Goal: Answer question/provide support: Answer question/provide support

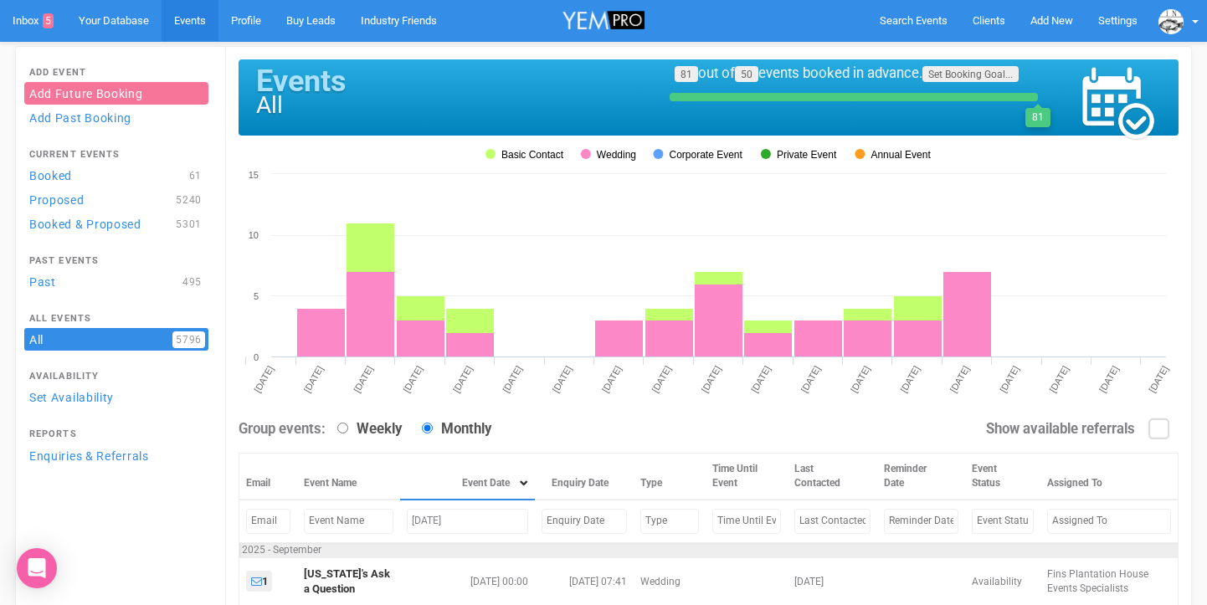
scroll to position [64, 0]
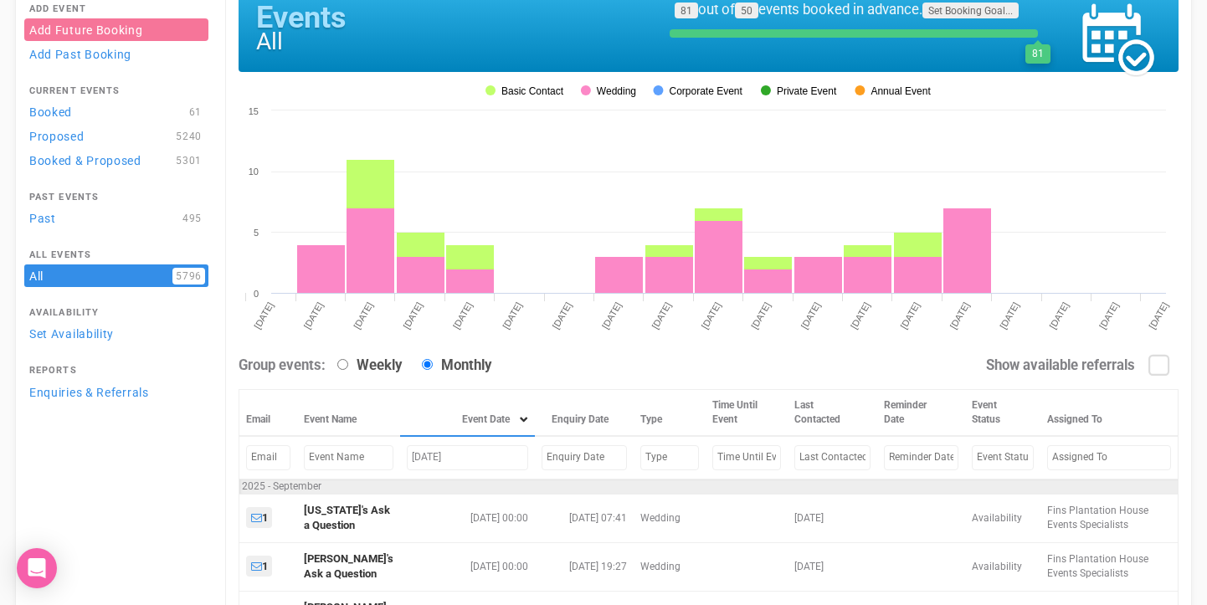
drag, startPoint x: 460, startPoint y: 481, endPoint x: 420, endPoint y: 480, distance: 39.4
click at [420, 470] on input "Sep 12, 2025" at bounding box center [467, 457] width 121 height 24
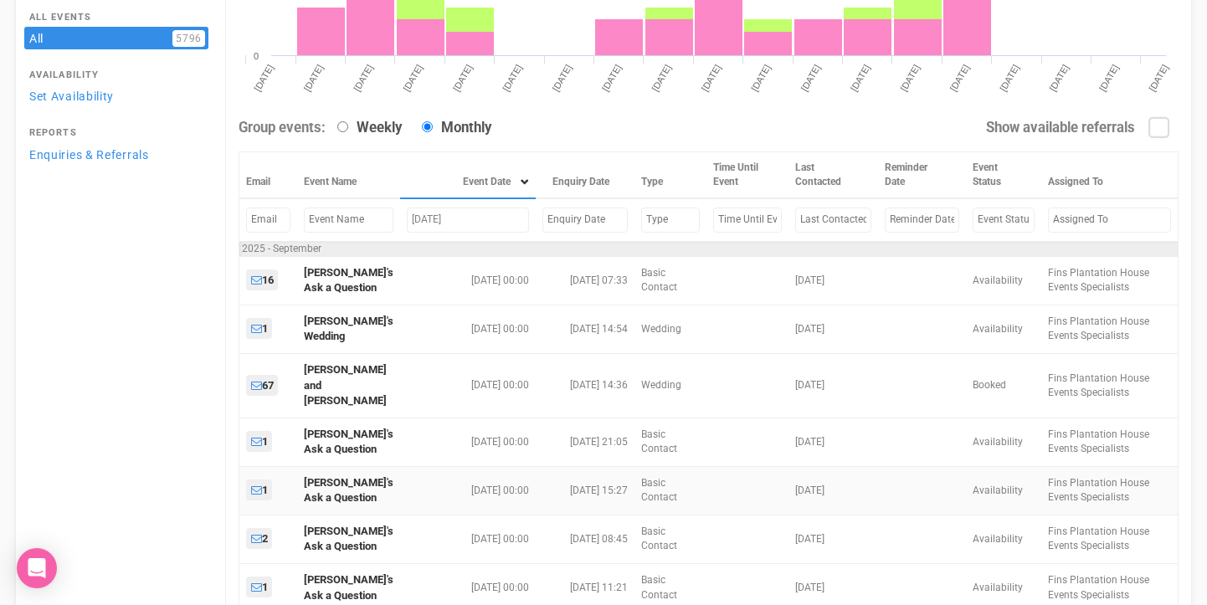
scroll to position [302, 0]
click at [420, 231] on input "Sep 6, 2025" at bounding box center [468, 219] width 122 height 24
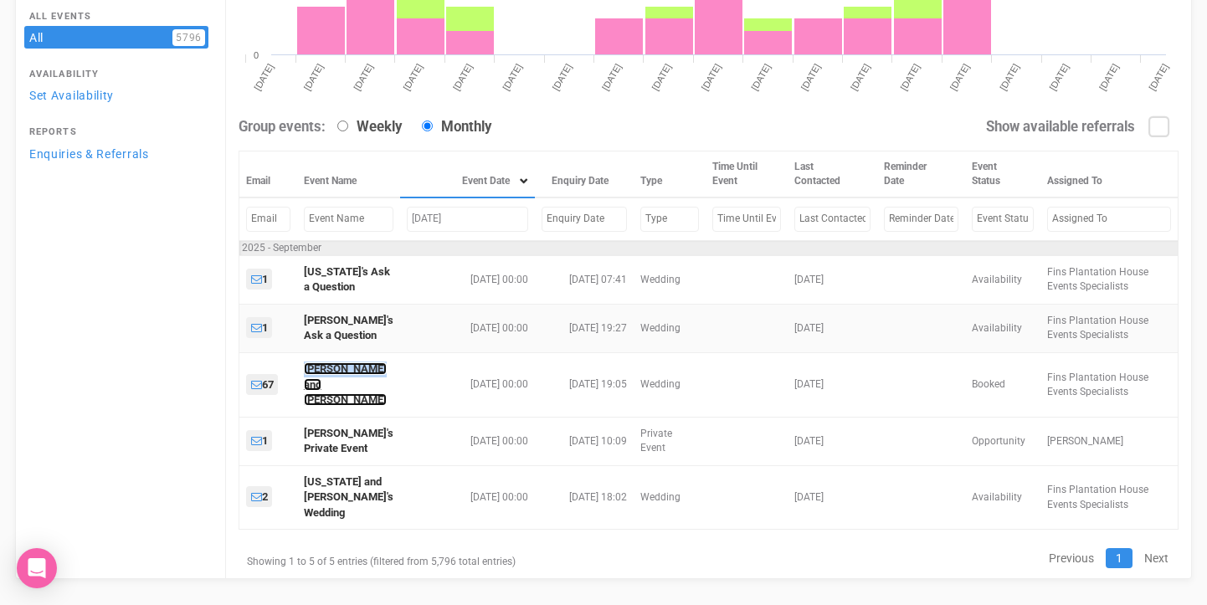
scroll to position [322, 0]
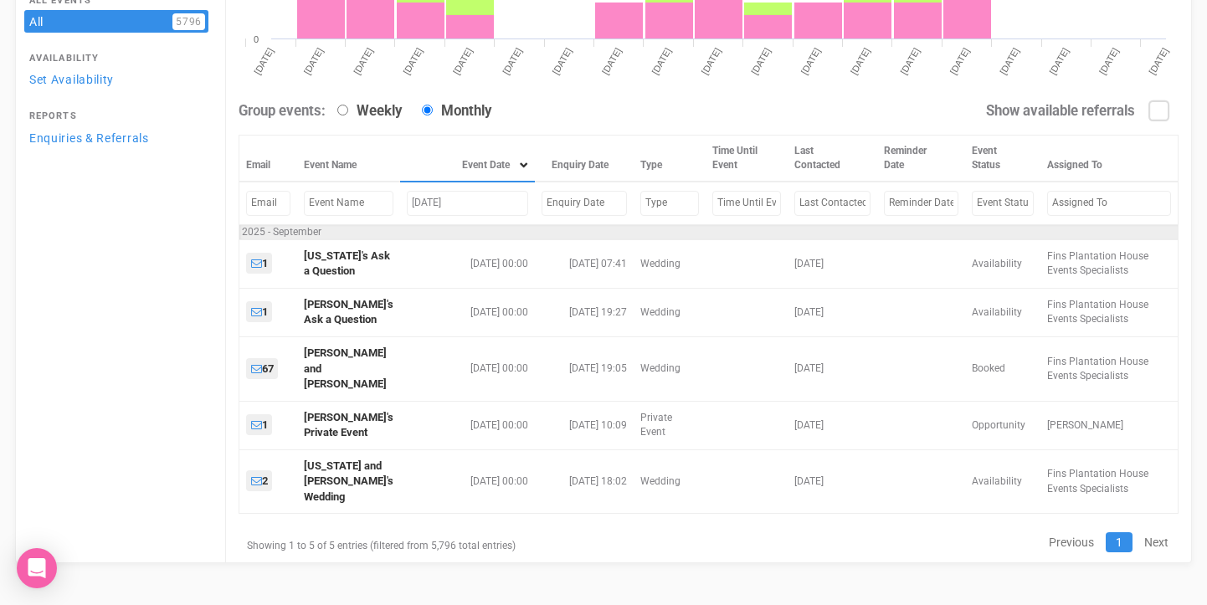
drag, startPoint x: 429, startPoint y: 225, endPoint x: 365, endPoint y: 223, distance: 64.5
click at [365, 223] on tr "Sep 12, 2025" at bounding box center [708, 203] width 939 height 43
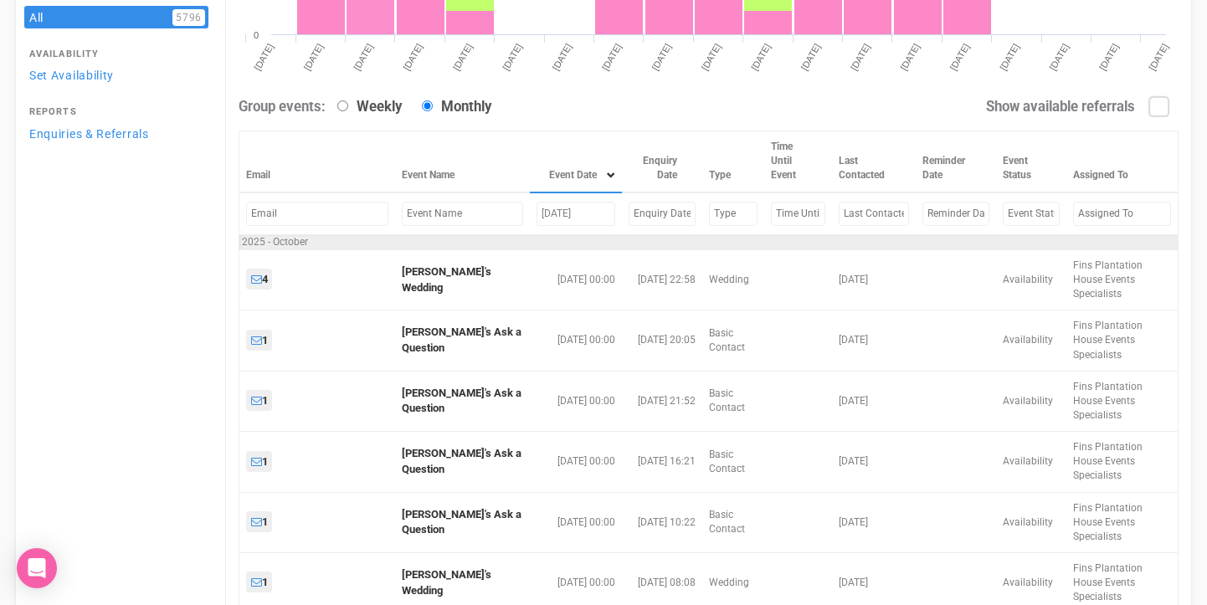
scroll to position [309, 0]
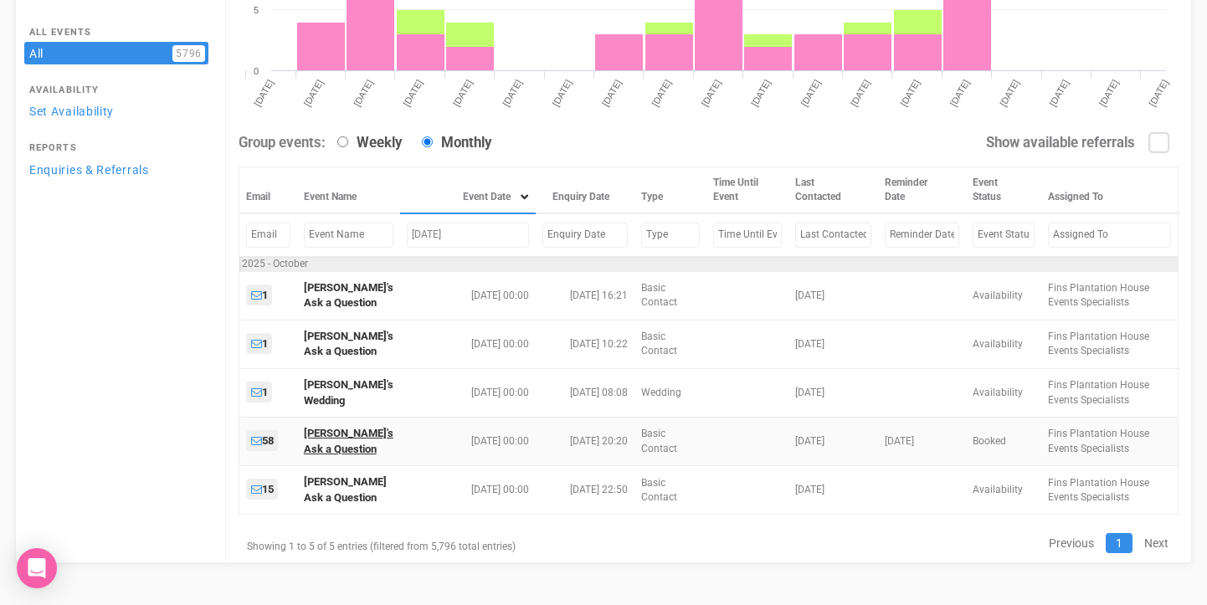
type input "Oct 2, 2025"
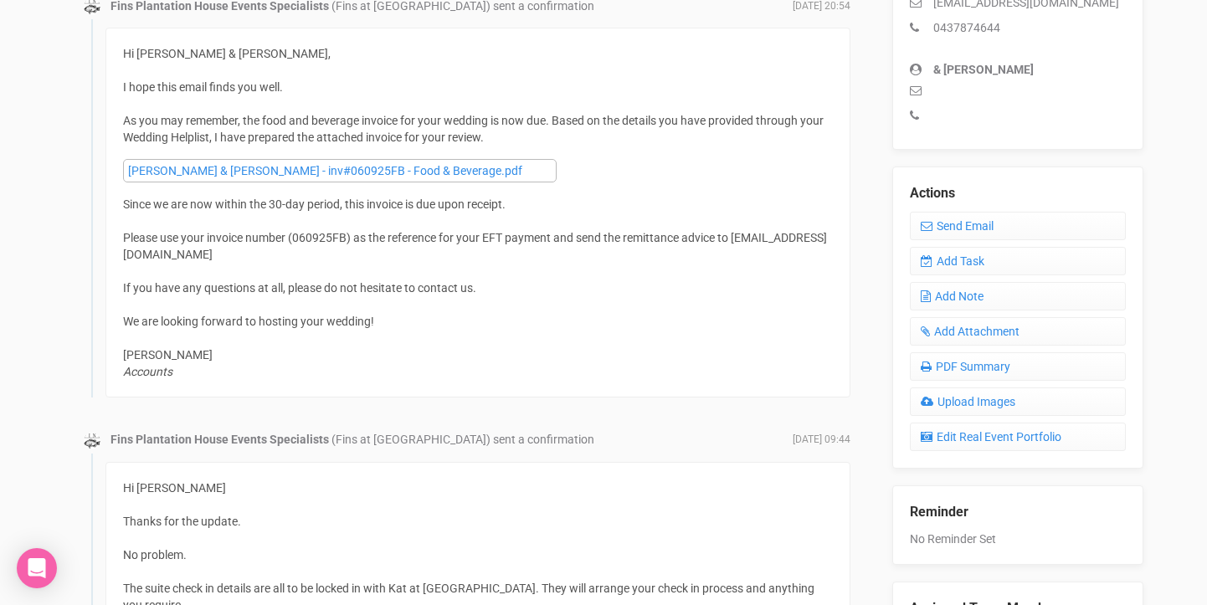
scroll to position [543, 0]
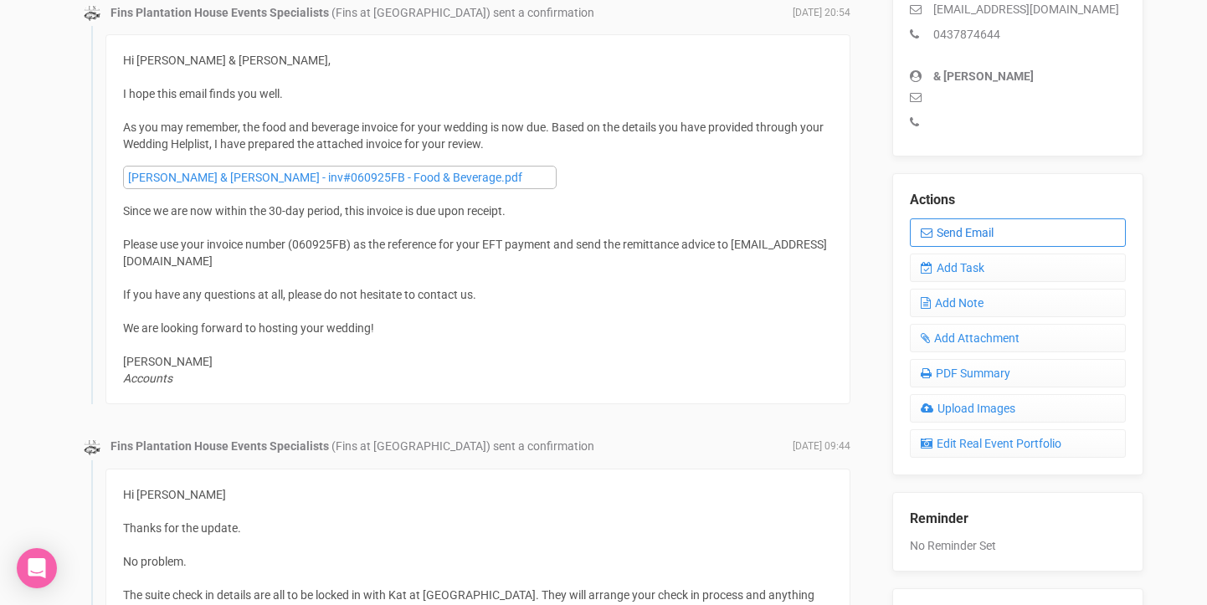
click at [984, 231] on link "Send Email" at bounding box center [1018, 232] width 216 height 28
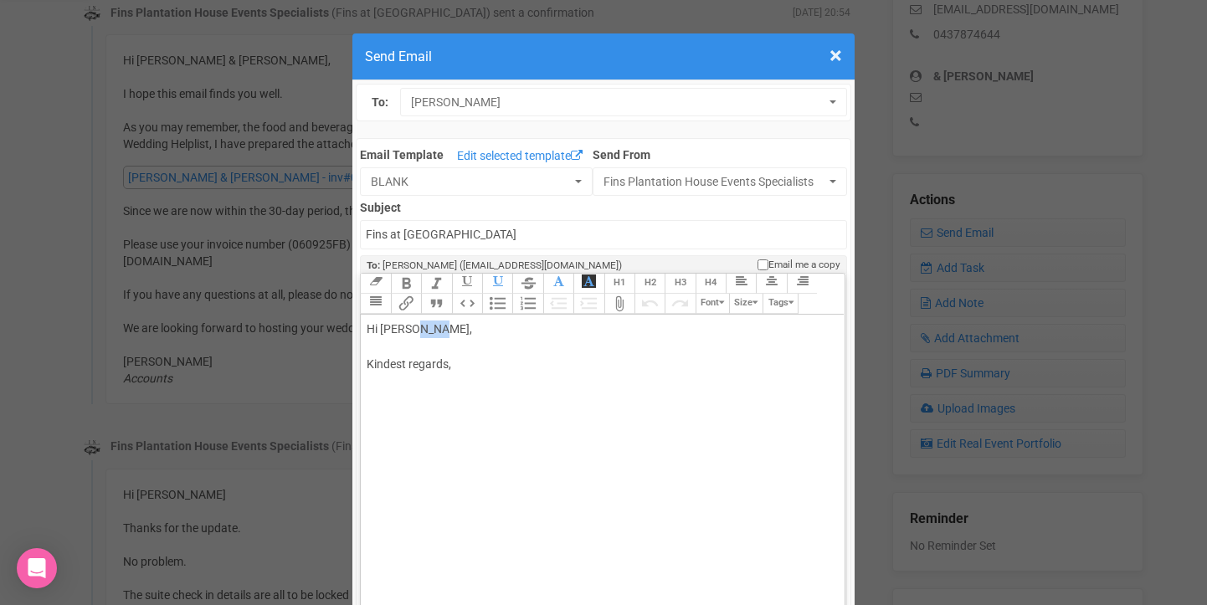
drag, startPoint x: 414, startPoint y: 326, endPoint x: 430, endPoint y: 324, distance: 16.9
click at [430, 324] on div "Hi [PERSON_NAME], Kindest regards," at bounding box center [599, 365] width 465 height 88
click at [542, 366] on div "Hi Molly and Aaron, I am happy to confirm that we recieved your payment Kindest…" at bounding box center [599, 382] width 465 height 123
click at [653, 364] on div "Hi Molly and Aaron, I am happy to confirm that we received your payment Kindest…" at bounding box center [599, 382] width 465 height 123
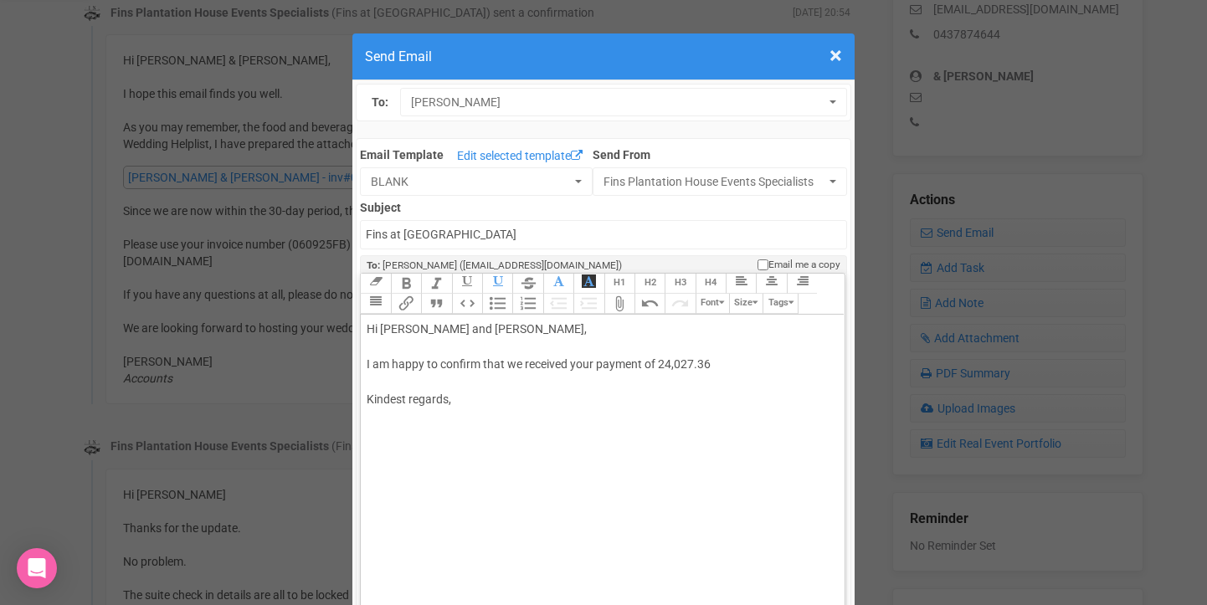
click at [660, 365] on div "Hi Molly and Aaron, I am happy to confirm that we received your payment of 24,0…" at bounding box center [599, 382] width 465 height 123
click at [730, 362] on div "Hi Molly and Aaron, I am happy to confirm that we received your payment of $24,…" at bounding box center [599, 382] width 465 height 123
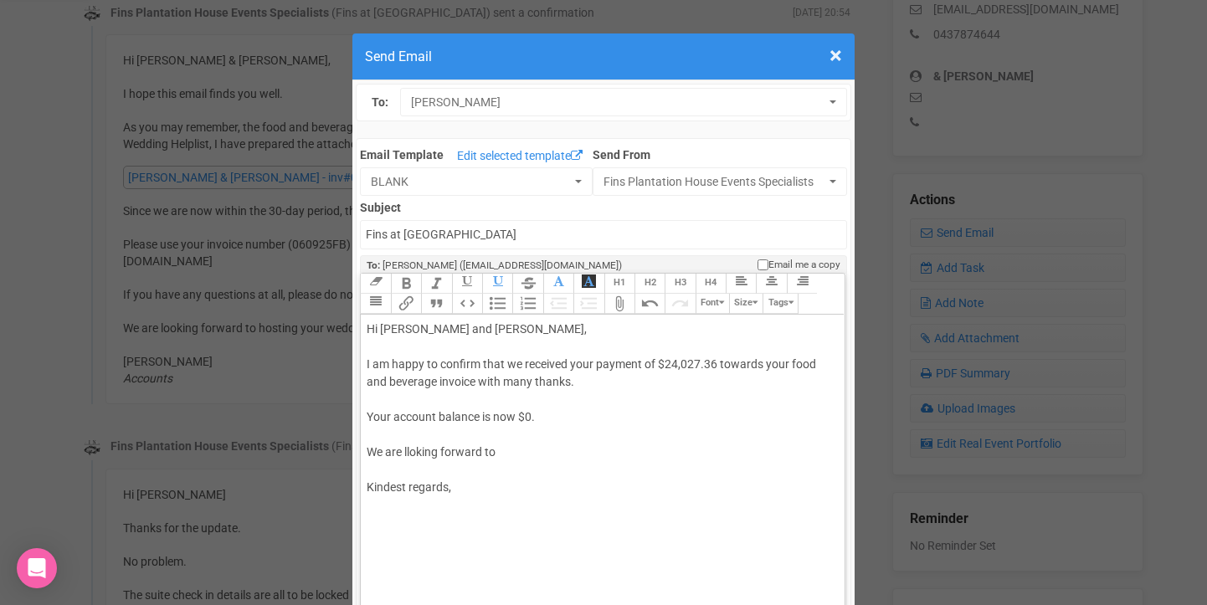
click at [414, 450] on div "Hi Molly and Aaron, I am happy to confirm that we received your payment of $24,…" at bounding box center [599, 426] width 465 height 211
click at [506, 448] on div "Hi Molly and Aaron, I am happy to confirm that we received your payment of $24,…" at bounding box center [599, 426] width 465 height 211
type trix-editor "<div>Hi Molly and Aaron,<br><br>I am happy to confirm that we received your pay…"
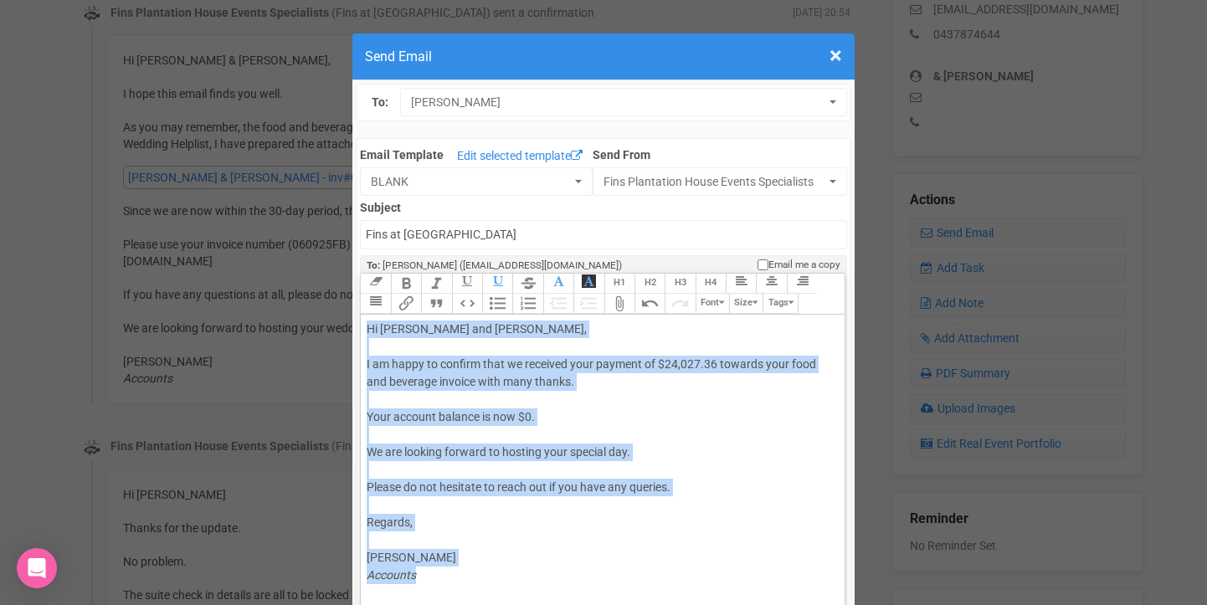
drag, startPoint x: 367, startPoint y: 329, endPoint x: 488, endPoint y: 572, distance: 271.0
click at [488, 572] on div "Hi Molly and Aaron, I am happy to confirm that we received your payment of $24,…" at bounding box center [599, 470] width 465 height 299
copy div "Hi Molly and Aaron, I am happy to confirm that we received your payment of $24,…"
click at [670, 432] on div "Hi Molly and Aaron, I am happy to confirm that we received your payment of $24,…" at bounding box center [599, 470] width 465 height 299
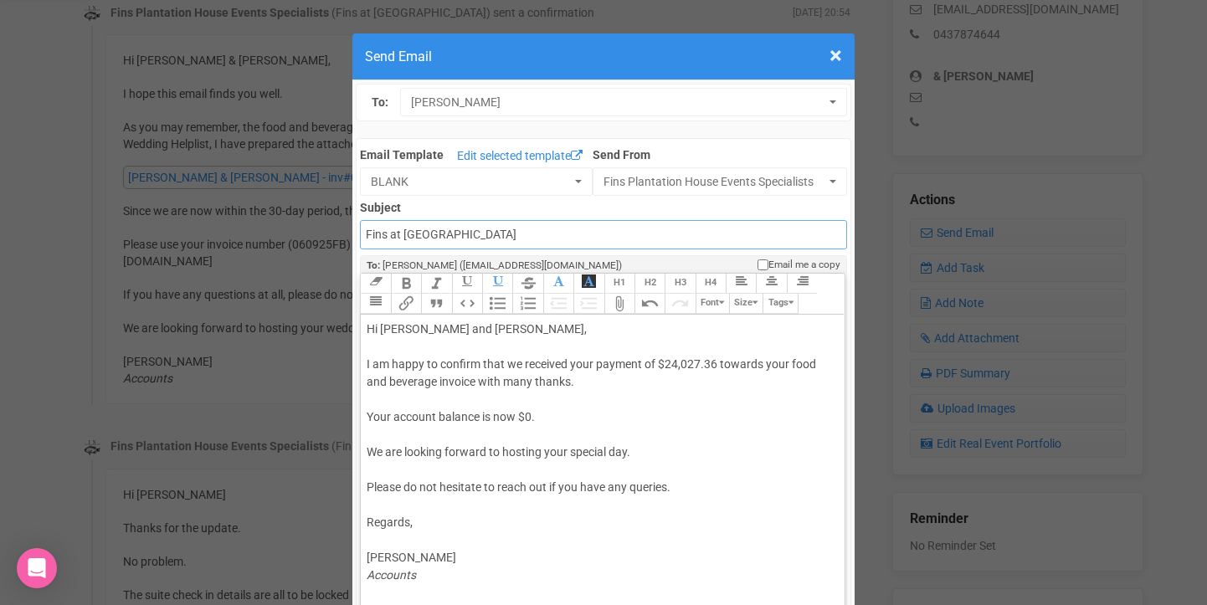
click at [367, 234] on input "Fins at [GEOGRAPHIC_DATA]" at bounding box center [603, 234] width 486 height 29
click at [548, 235] on input "Accounts - Fins at [GEOGRAPHIC_DATA]" at bounding box center [603, 234] width 486 height 29
type input "Accounts - Fins at [GEOGRAPHIC_DATA] - Thank you for your payment"
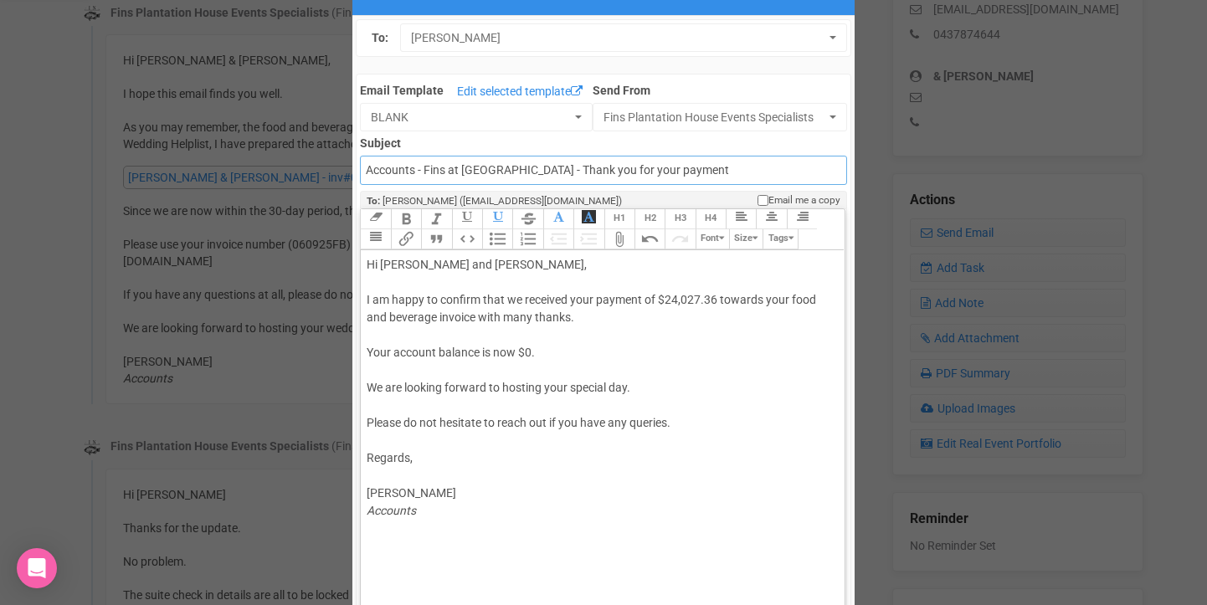
scroll to position [64, 0]
click at [430, 264] on div "Hi Molly and Aaron, I am happy to confirm that we received your payment of $24,…" at bounding box center [599, 406] width 465 height 299
click at [789, 295] on div "Hi Molly & Aaron, I am happy to confirm that we received your payment of $24,02…" at bounding box center [599, 406] width 465 height 299
click at [395, 320] on div "Hi Molly & Aaron, I am happy to confirm that we received your payment of $24,02…" at bounding box center [599, 406] width 465 height 299
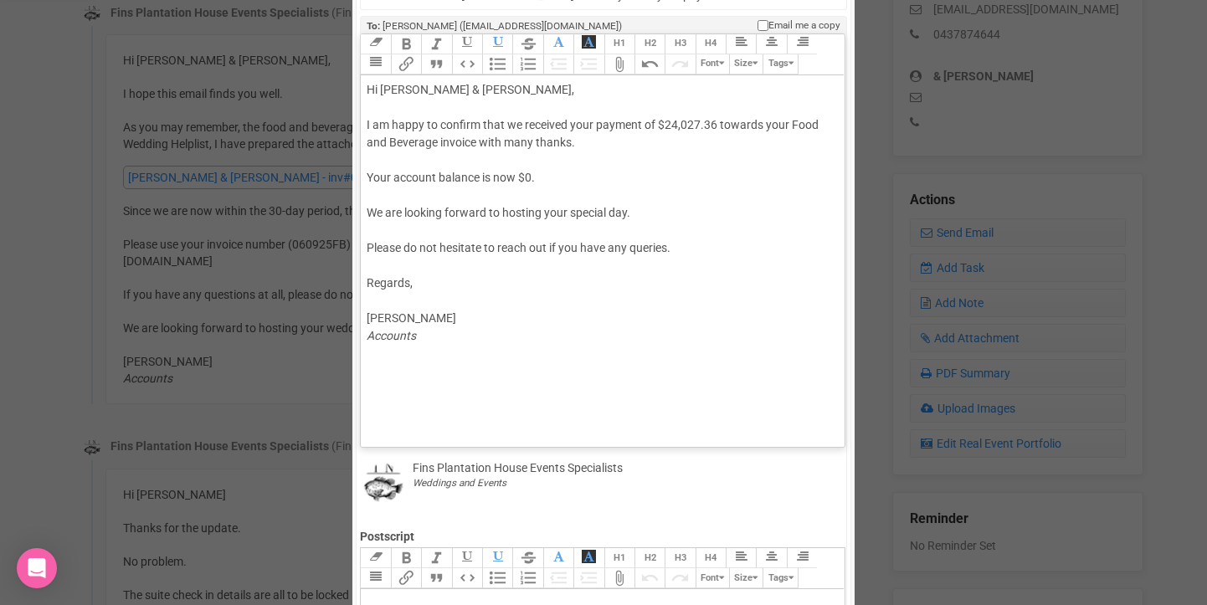
scroll to position [288, 0]
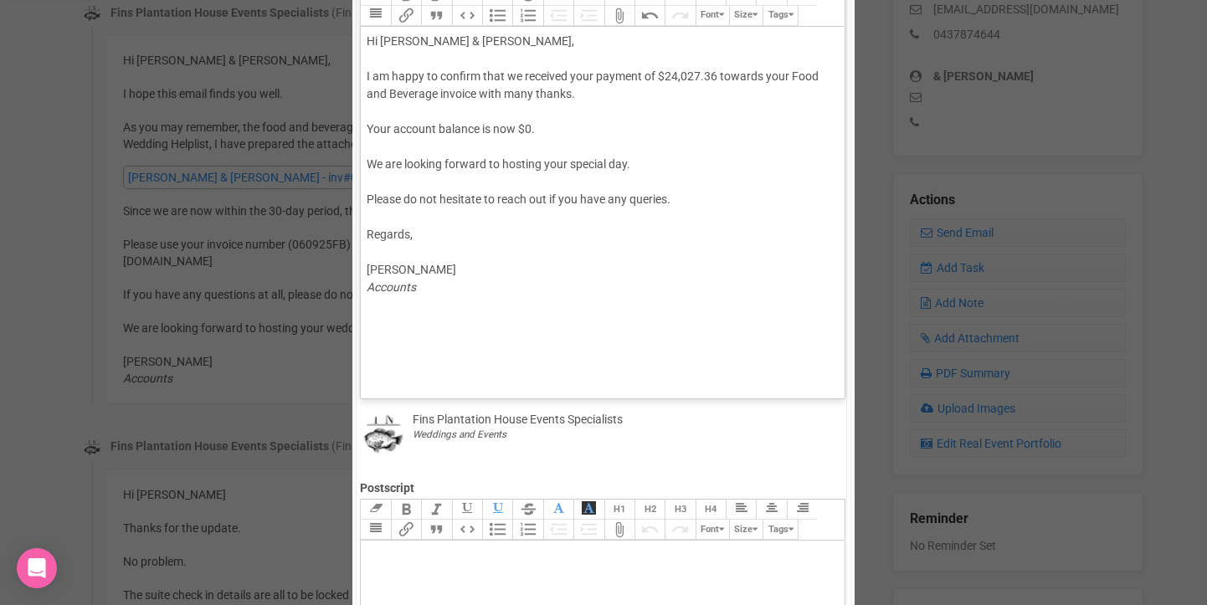
click at [419, 357] on trix-editor "Hi Molly & Aaron, I am happy to confirm that we received your payment of $24,02…" at bounding box center [602, 208] width 483 height 363
type trix-editor "<div>Hi Molly &amp; Aaron,<br><br>I am happy to confirm that we received your p…"
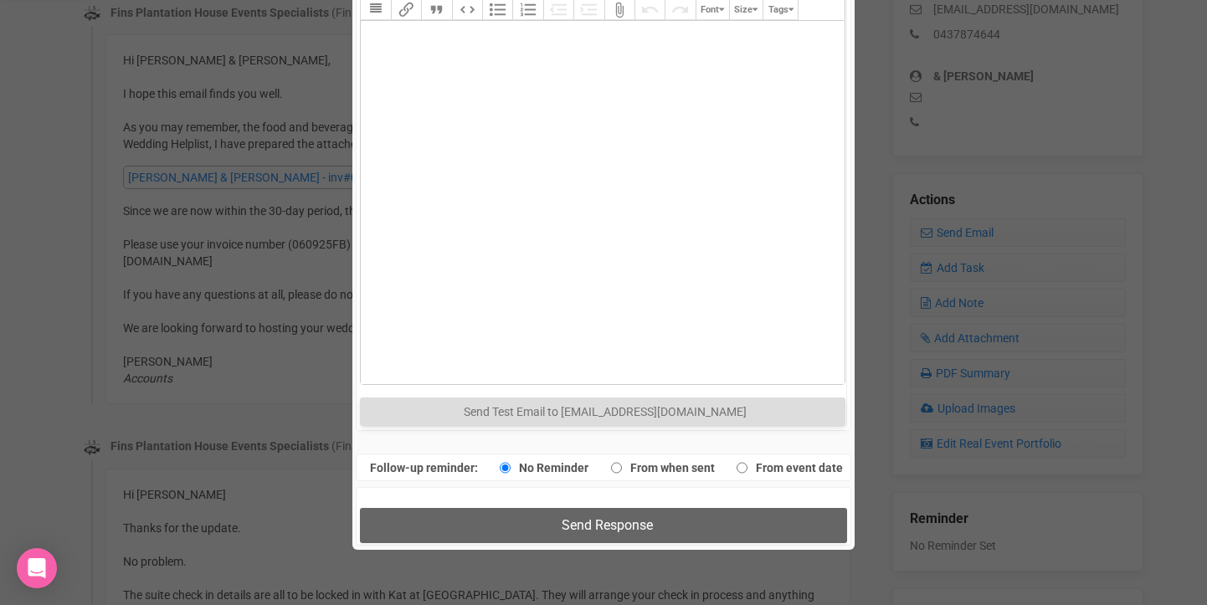
scroll to position [855, 0]
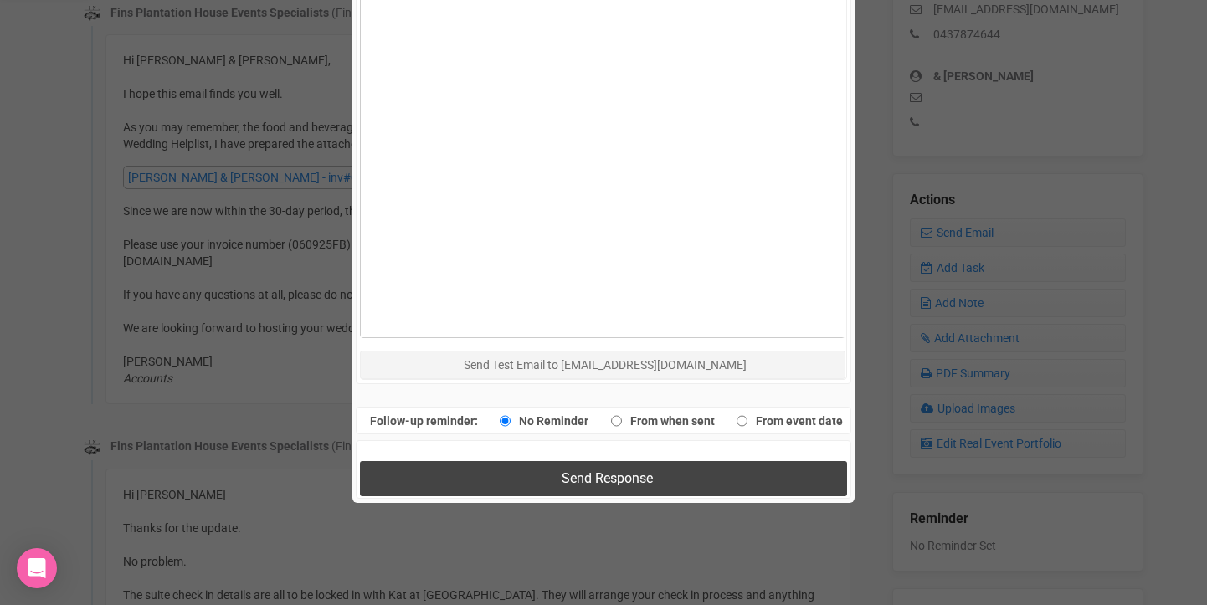
click at [593, 476] on span "Send Response" at bounding box center [607, 478] width 91 height 16
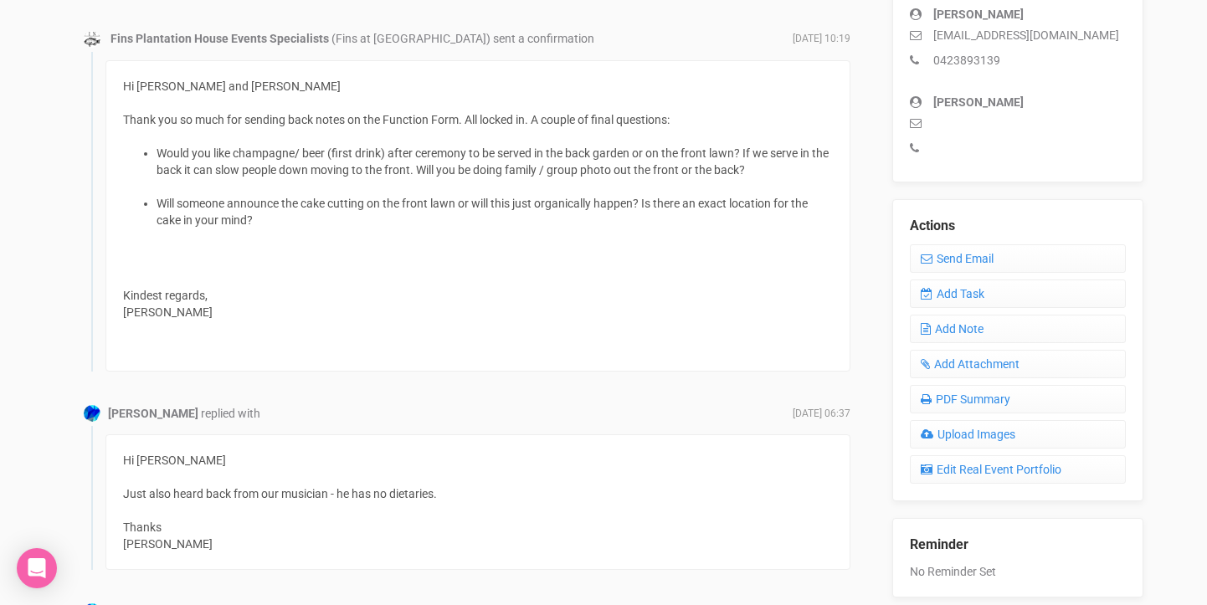
scroll to position [595, 0]
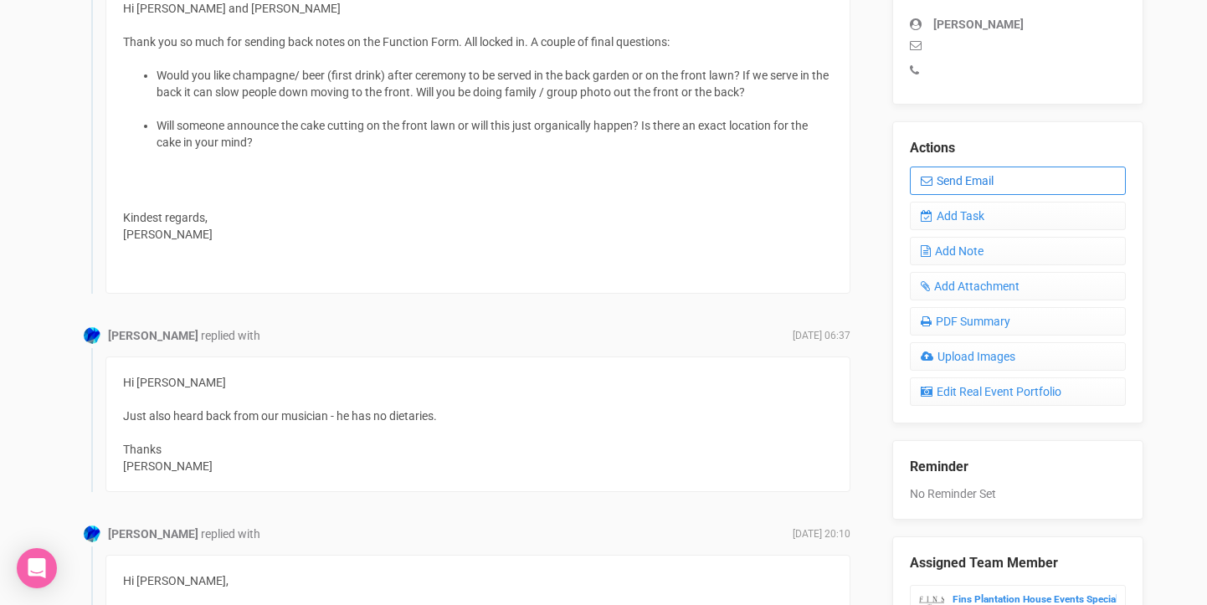
click at [962, 180] on link "Send Email" at bounding box center [1018, 181] width 216 height 28
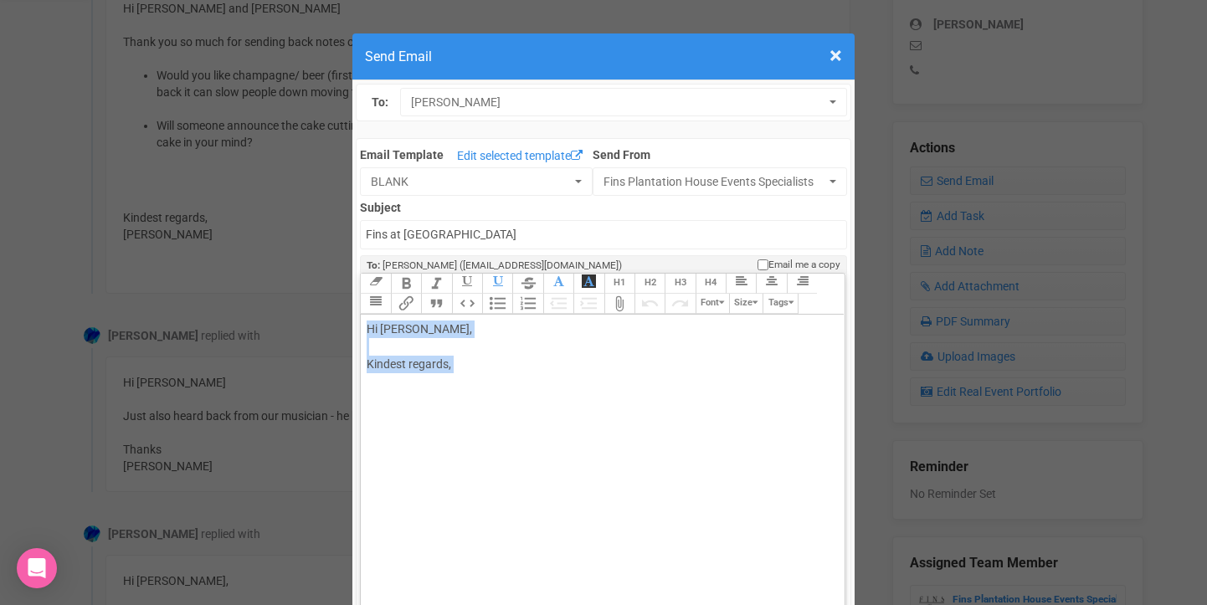
drag, startPoint x: 367, startPoint y: 331, endPoint x: 495, endPoint y: 388, distance: 139.7
click at [495, 388] on div "Hi [PERSON_NAME], Kindest regards," at bounding box center [599, 365] width 465 height 88
paste trix-editor "<div>Hi [PERSON_NAME] and [PERSON_NAME],<br><br>I’m pleased to confirm that we’…"
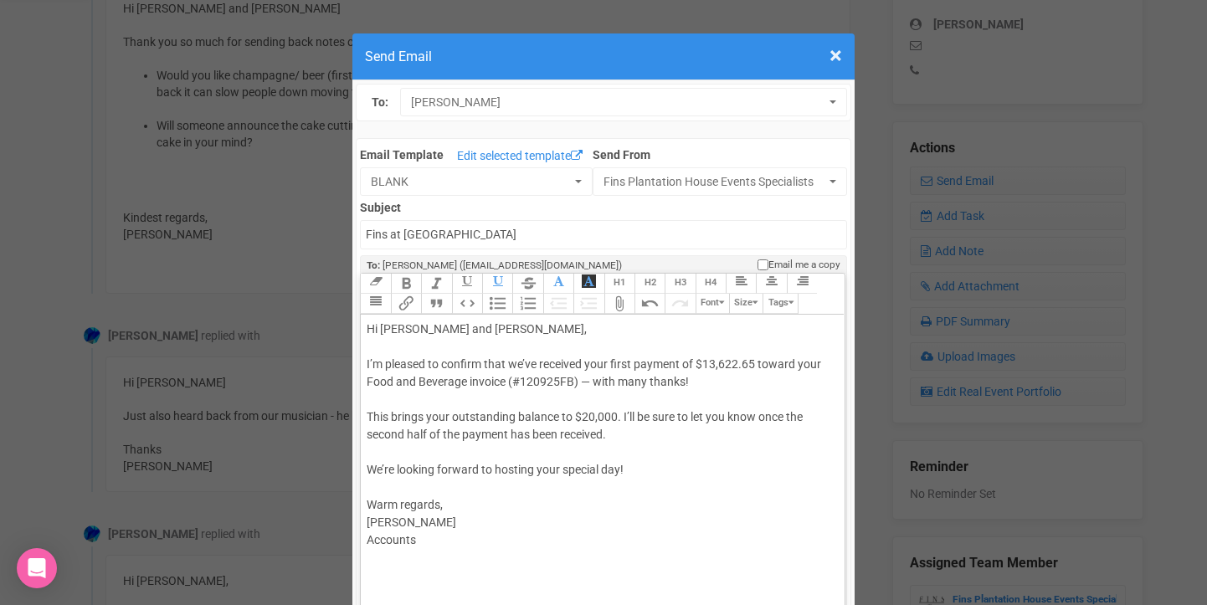
click at [425, 329] on div "Hi [PERSON_NAME] and [PERSON_NAME], I’m pleased to confirm that we’ve received …" at bounding box center [599, 444] width 465 height 246
drag, startPoint x: 370, startPoint y: 362, endPoint x: 430, endPoint y: 362, distance: 60.3
click at [430, 362] on div "Hi [PERSON_NAME] & [PERSON_NAME], I’m pleased to confirm that we’ve received yo…" at bounding box center [599, 444] width 465 height 246
click at [523, 362] on div "Hi [PERSON_NAME] & [PERSON_NAME], I am happy to confirm that we’ve received you…" at bounding box center [599, 444] width 465 height 246
click at [588, 383] on div "Hi [PERSON_NAME] & [PERSON_NAME], I am happy to confirm that we have received y…" at bounding box center [599, 444] width 465 height 246
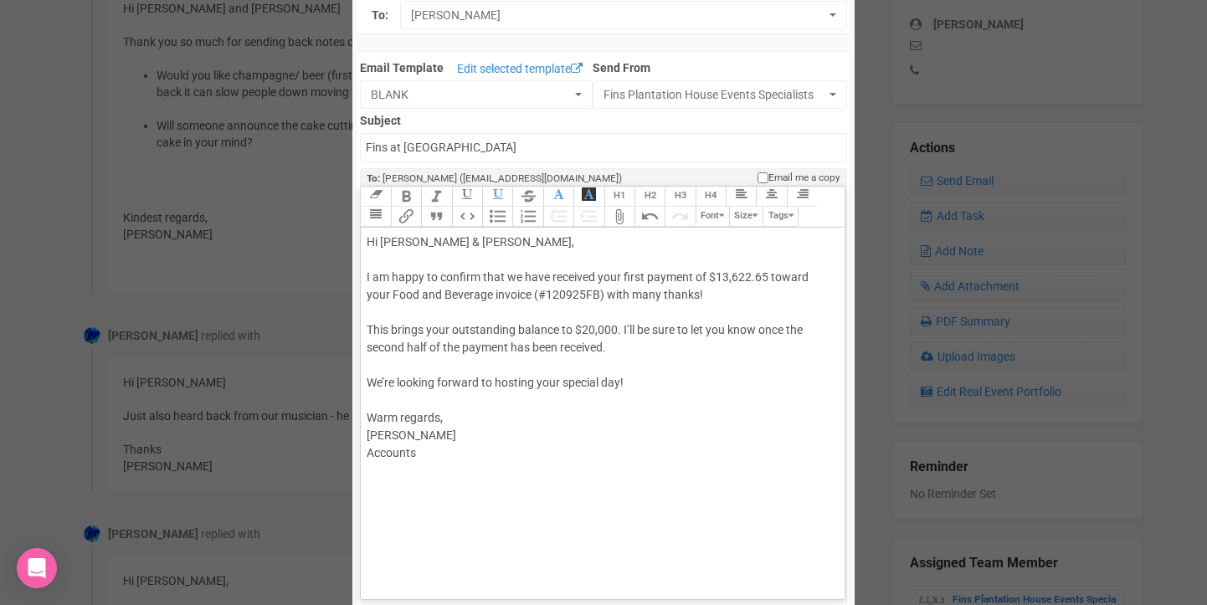
scroll to position [90, 0]
drag, startPoint x: 625, startPoint y: 325, endPoint x: 675, endPoint y: 323, distance: 49.4
click at [675, 323] on div "Hi [PERSON_NAME] & [PERSON_NAME], I am happy to confirm that we have received y…" at bounding box center [599, 354] width 465 height 246
click at [383, 377] on div "Hi [PERSON_NAME] & [PERSON_NAME], I am happy to confirm that we have received y…" at bounding box center [599, 354] width 465 height 246
drag, startPoint x: 403, startPoint y: 415, endPoint x: 362, endPoint y: 414, distance: 41.0
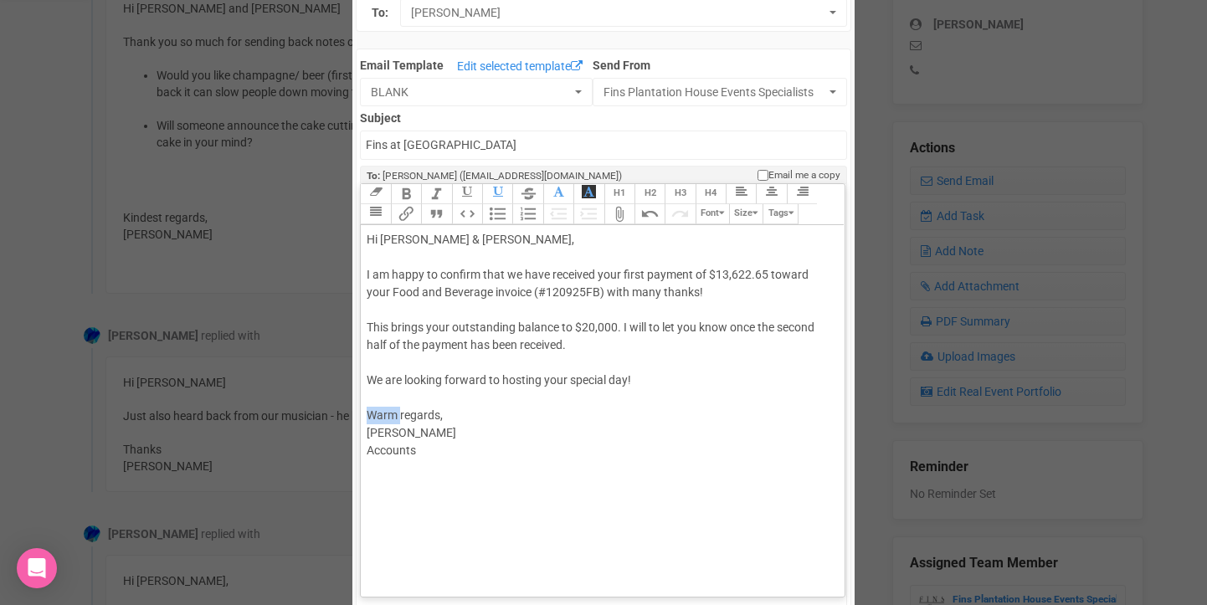
click at [362, 414] on trix-editor "Hi [PERSON_NAME] & [PERSON_NAME], I am happy to confirm that we have received y…" at bounding box center [602, 406] width 483 height 363
drag, startPoint x: 432, startPoint y: 476, endPoint x: 349, endPoint y: 475, distance: 82.9
click at [349, 475] on div "× Close Send Email To: [PERSON_NAME] [PERSON_NAME] [PERSON_NAME] Email Template…" at bounding box center [603, 598] width 1207 height 1324
type trix-editor "<div>Hi [PERSON_NAME] &amp; [PERSON_NAME],<br><br>I am happy to confirm that we…"
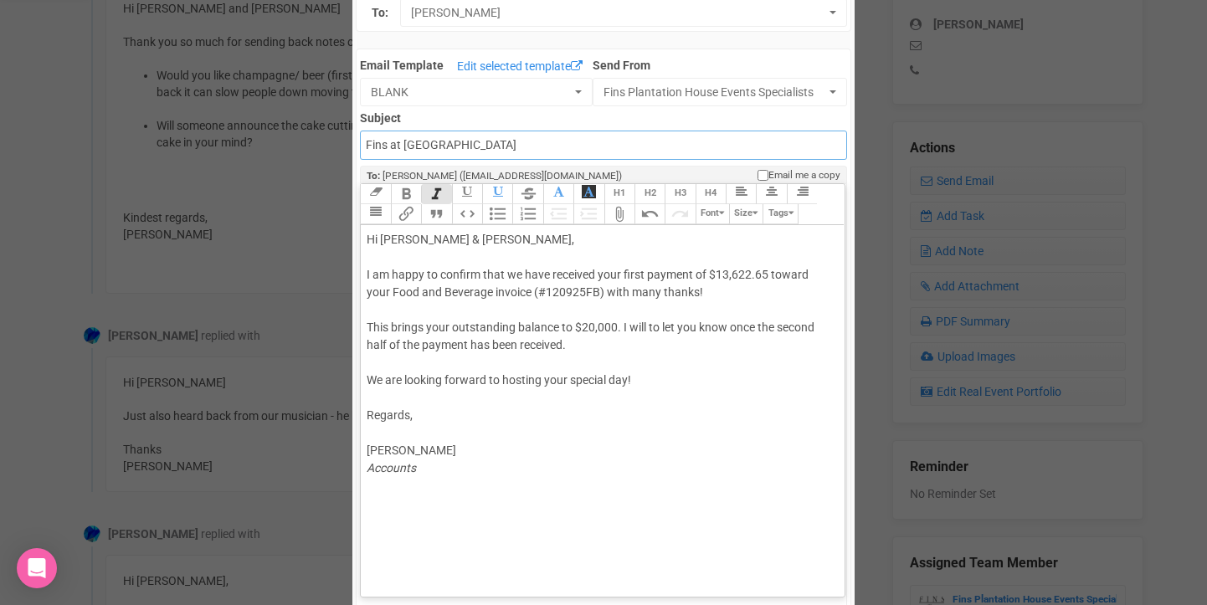
click at [368, 143] on input "Fins at [GEOGRAPHIC_DATA]" at bounding box center [603, 145] width 486 height 29
click at [566, 144] on input "Accounts - Fins at [GEOGRAPHIC_DATA]" at bounding box center [603, 145] width 486 height 29
type input "Accounts - Fins at [GEOGRAPHIC_DATA] - Thank you for your payment"
click at [401, 255] on div "Hi [PERSON_NAME] & [PERSON_NAME], I am happy to confirm that we have received y…" at bounding box center [599, 354] width 465 height 246
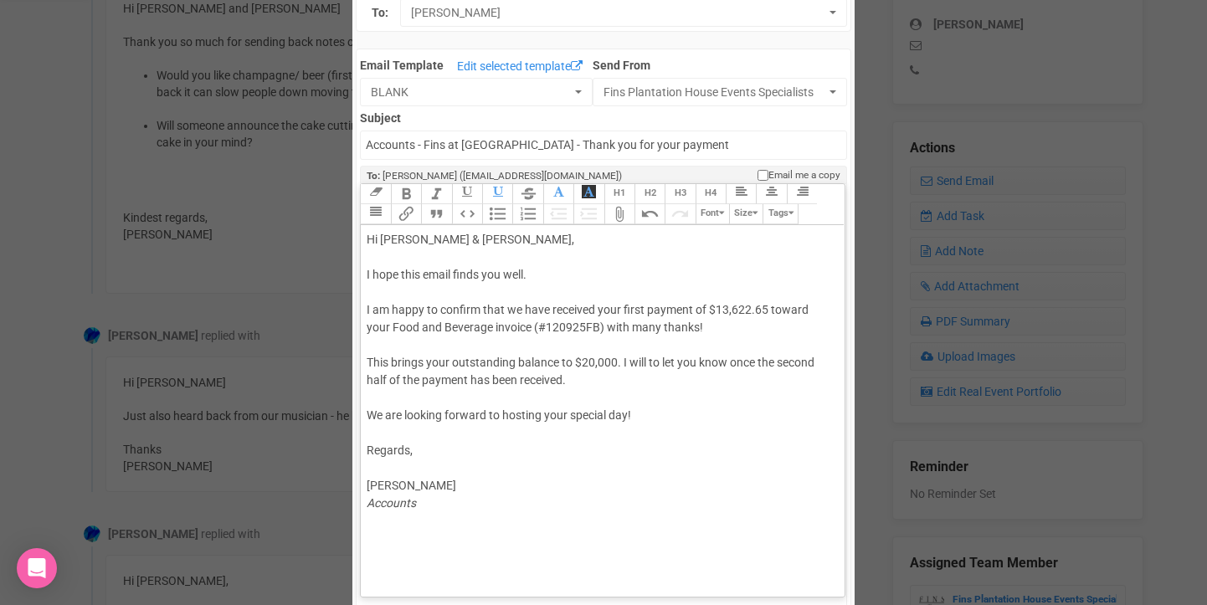
click at [381, 431] on div "Hi [PERSON_NAME] & [PERSON_NAME], I hope this email finds you well. I am happy …" at bounding box center [599, 371] width 465 height 281
click at [486, 431] on div "Hi [PERSON_NAME] & [PERSON_NAME], I hope this email finds you well. I am happy …" at bounding box center [599, 380] width 465 height 299
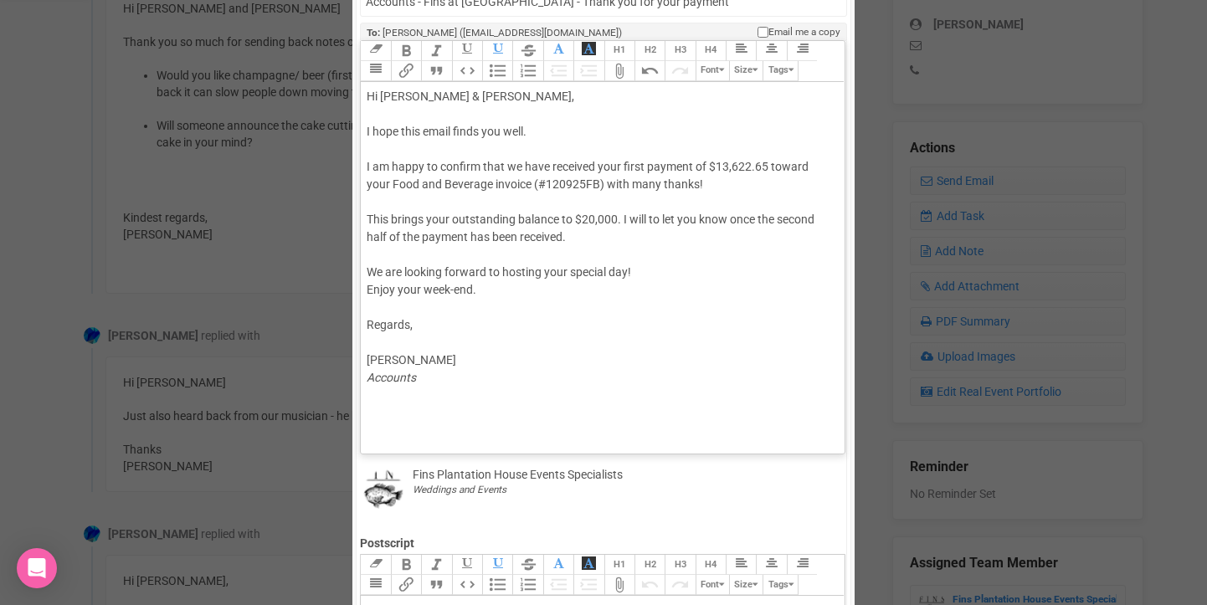
scroll to position [199, 0]
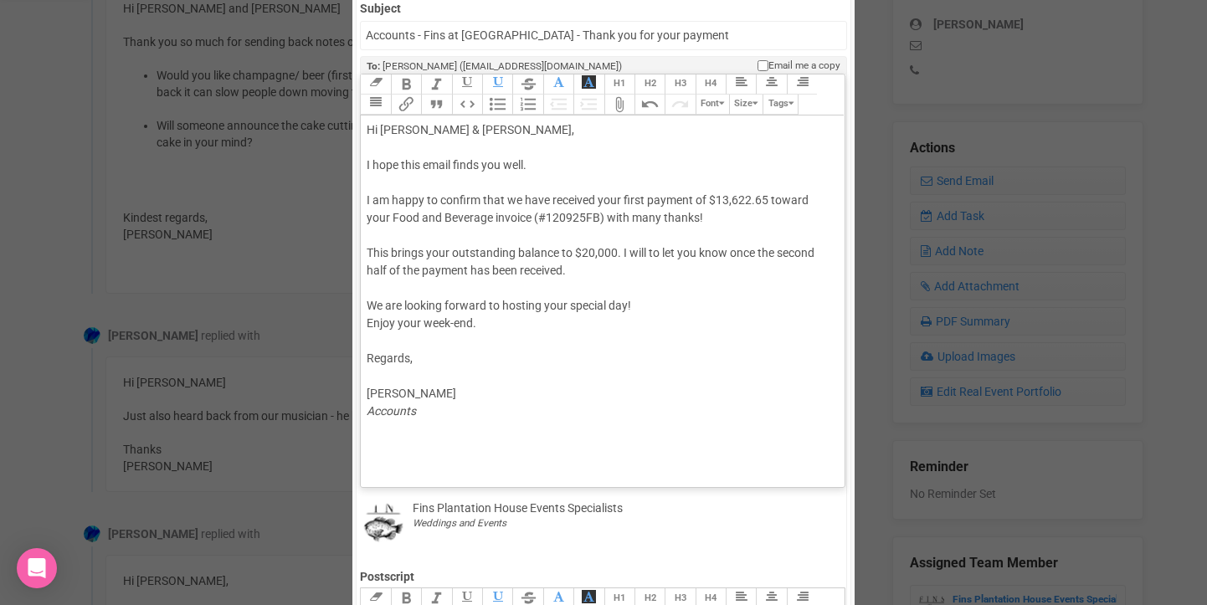
click at [804, 201] on div "Hi [PERSON_NAME] & [PERSON_NAME], I hope this email finds you well. I am happy …" at bounding box center [599, 270] width 465 height 299
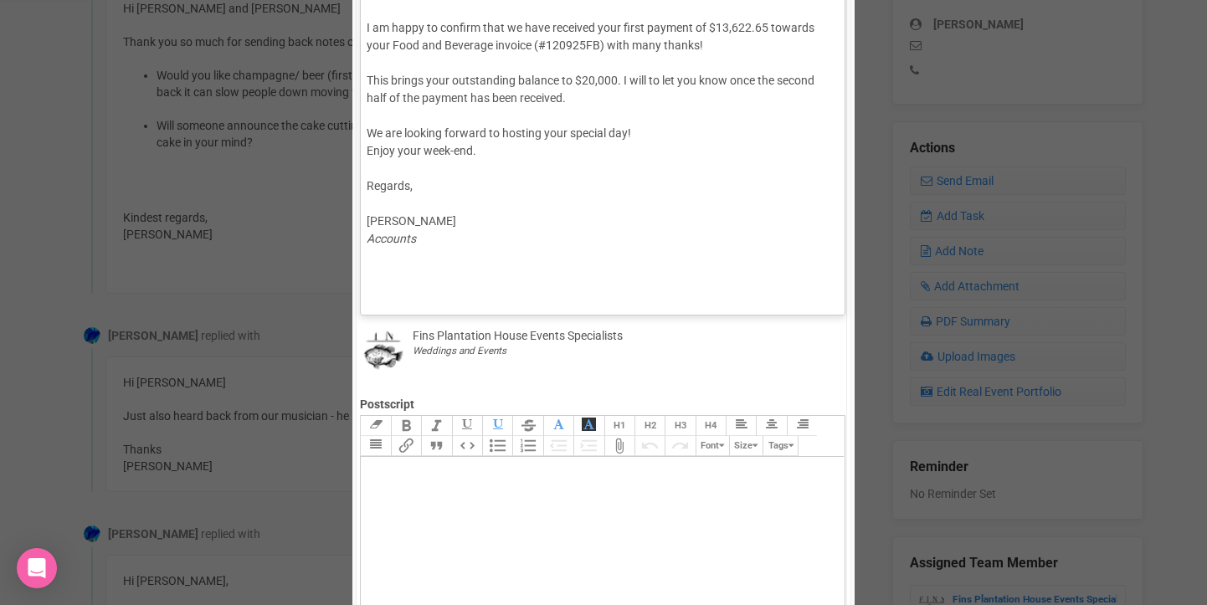
scroll to position [371, 0]
click at [367, 148] on div "Hi [PERSON_NAME] & [PERSON_NAME], I hope this email finds you well. I am happy …" at bounding box center [599, 99] width 465 height 299
click at [370, 149] on div "Hi [PERSON_NAME] & [PERSON_NAME], I hope this email finds you well. I am happy …" at bounding box center [599, 99] width 465 height 299
type trix-editor "<div>Hi [PERSON_NAME] &amp; [PERSON_NAME],<br><br>I hope this email finds you w…"
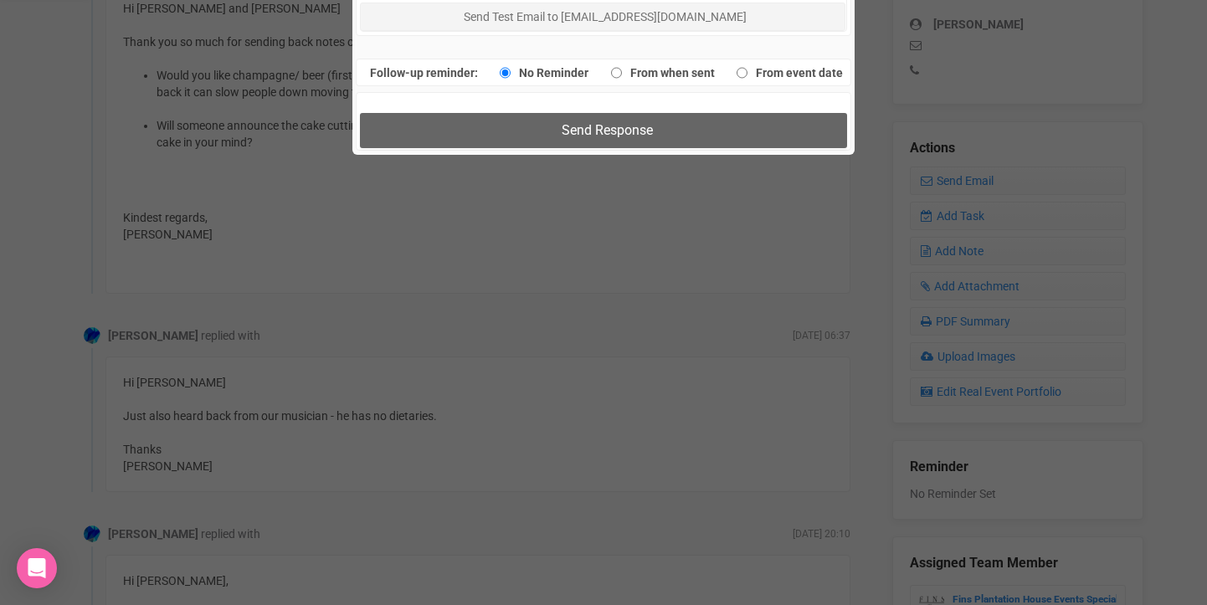
scroll to position [1226, 0]
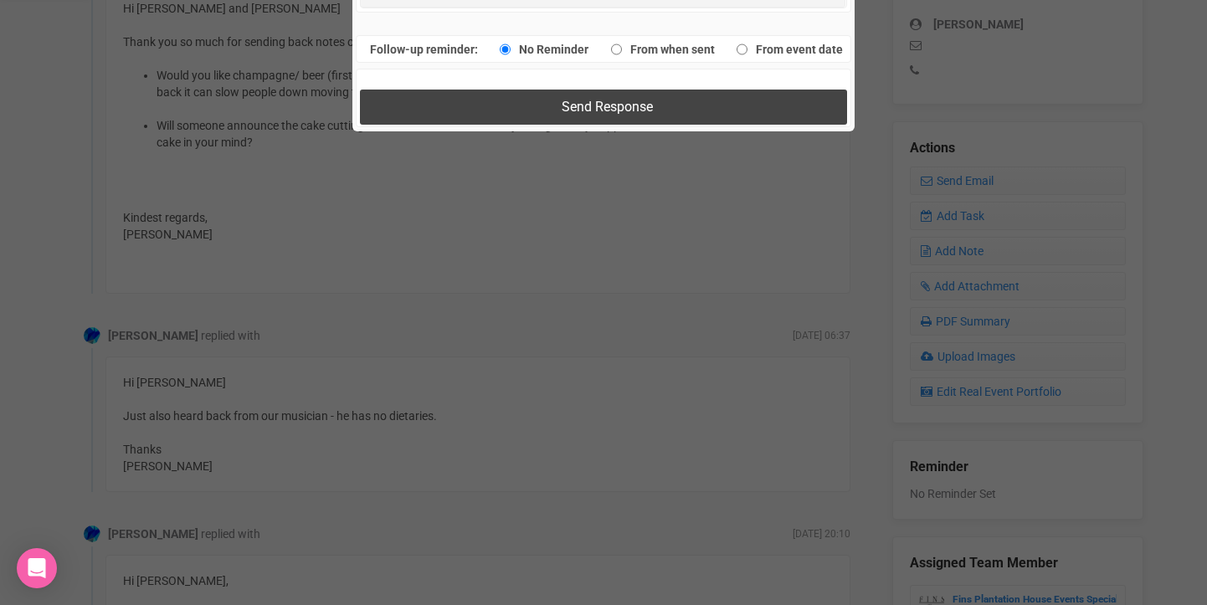
click at [608, 110] on span "Send Response" at bounding box center [607, 107] width 91 height 16
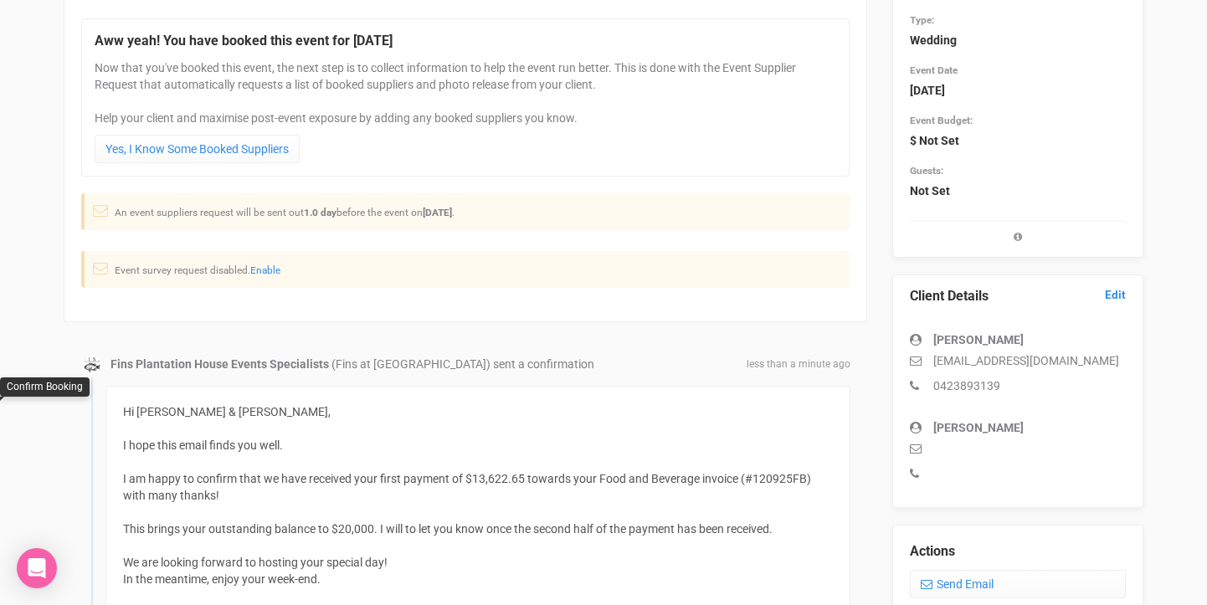
scroll to position [0, 0]
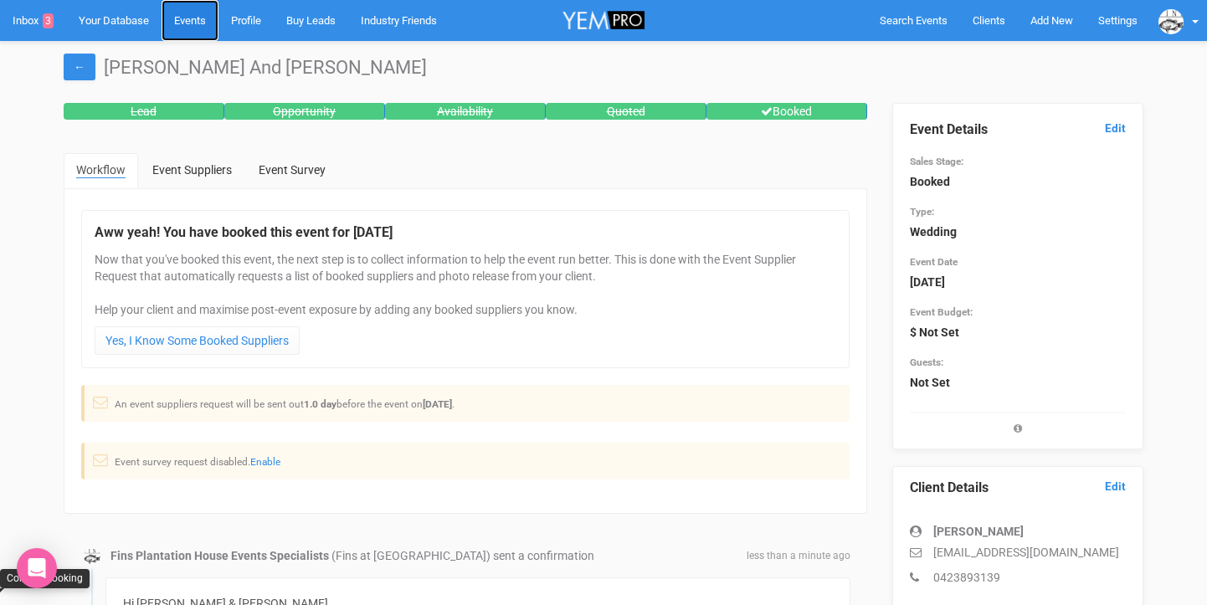
click at [198, 25] on link "Events" at bounding box center [190, 20] width 57 height 41
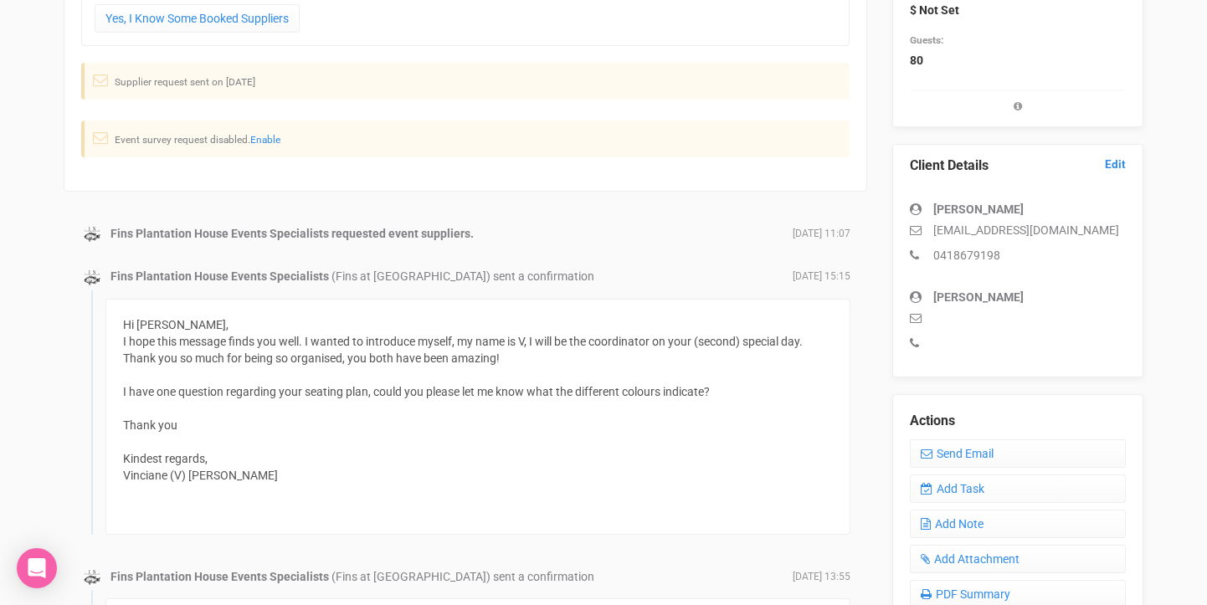
scroll to position [323, 0]
click at [965, 449] on link "Send Email" at bounding box center [1018, 453] width 216 height 28
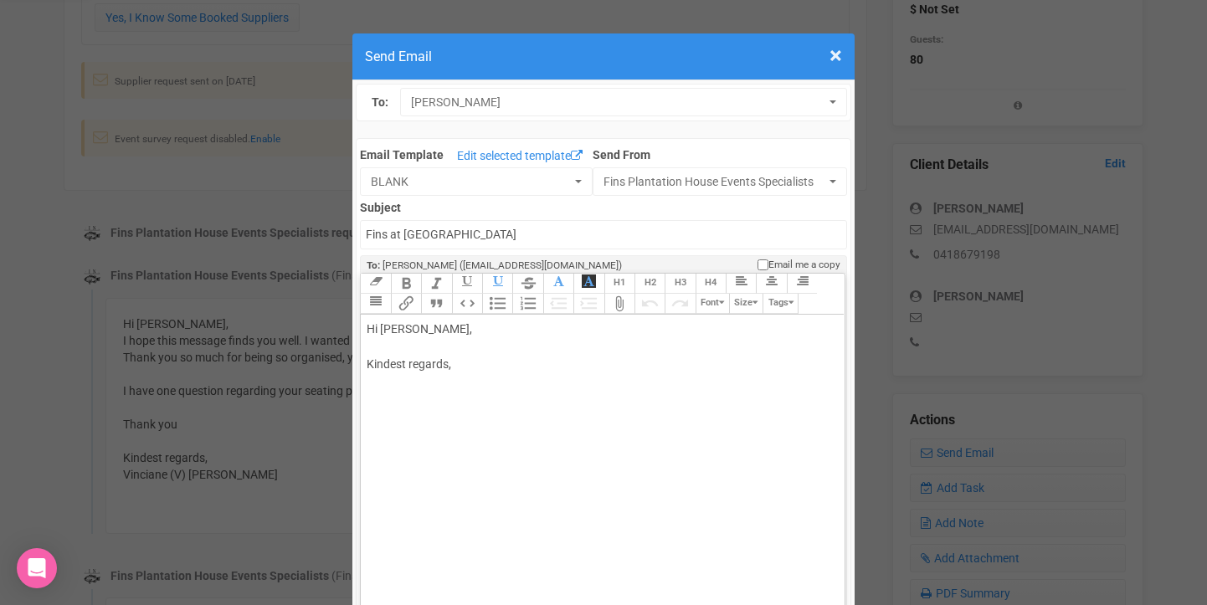
click at [460, 327] on div "Hi Chloe O'connor, Kindest regards," at bounding box center [599, 365] width 465 height 88
click at [379, 345] on div "Hi Chloe & Vimal, Kindest regards," at bounding box center [599, 365] width 465 height 88
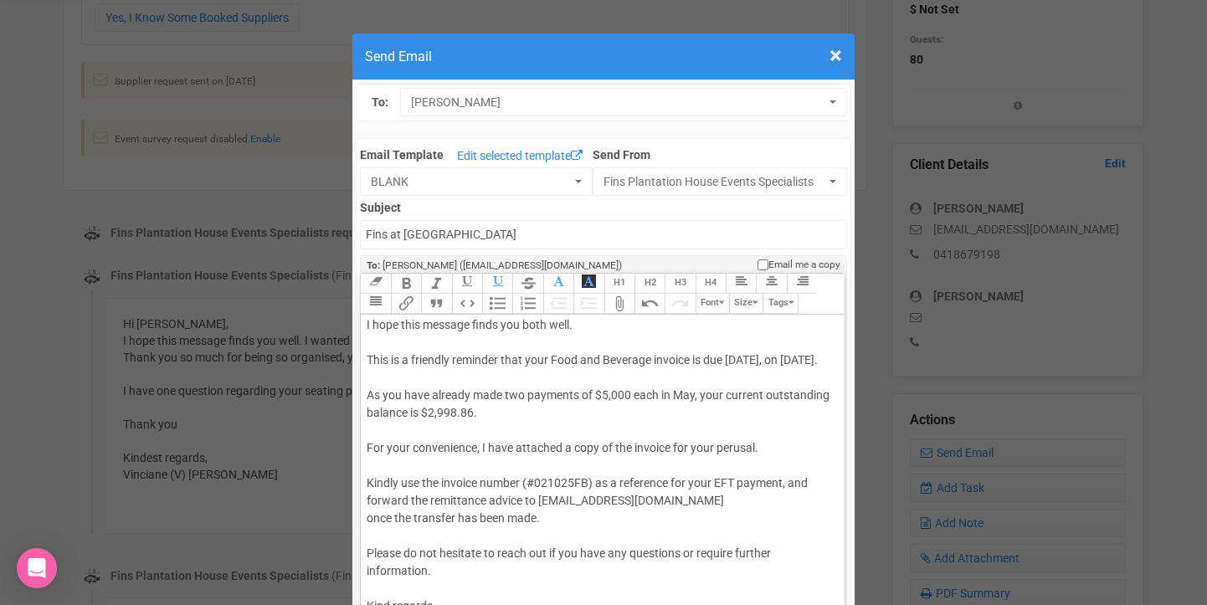
scroll to position [40, 0]
click at [784, 362] on div "Hi Chloe & Vimal, I hope this message finds you both well. This is a friendly r…" at bounding box center [599, 482] width 465 height 404
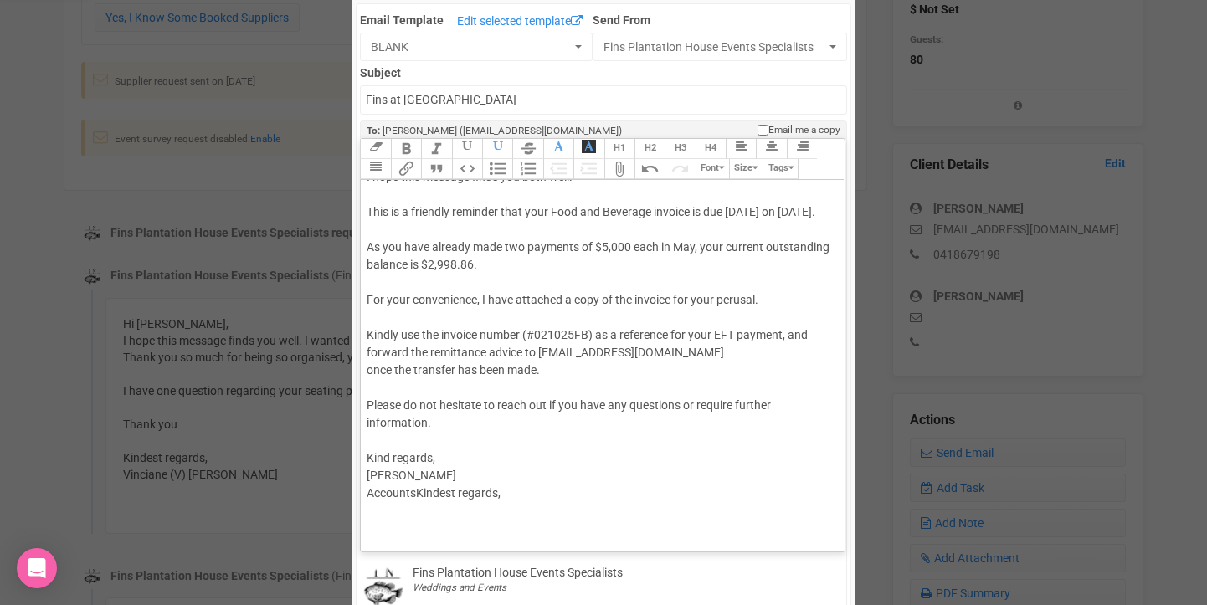
scroll to position [138, 0]
click at [369, 368] on div "Hi Chloe & Vimal, I hope this message finds you both well. This is a friendly r…" at bounding box center [599, 332] width 465 height 404
click at [381, 331] on div "Hi Chloe & Vimal, I hope this message finds you both well. This is a friendly r…" at bounding box center [599, 332] width 465 height 404
click at [622, 163] on button "Attach Files" at bounding box center [619, 166] width 30 height 20
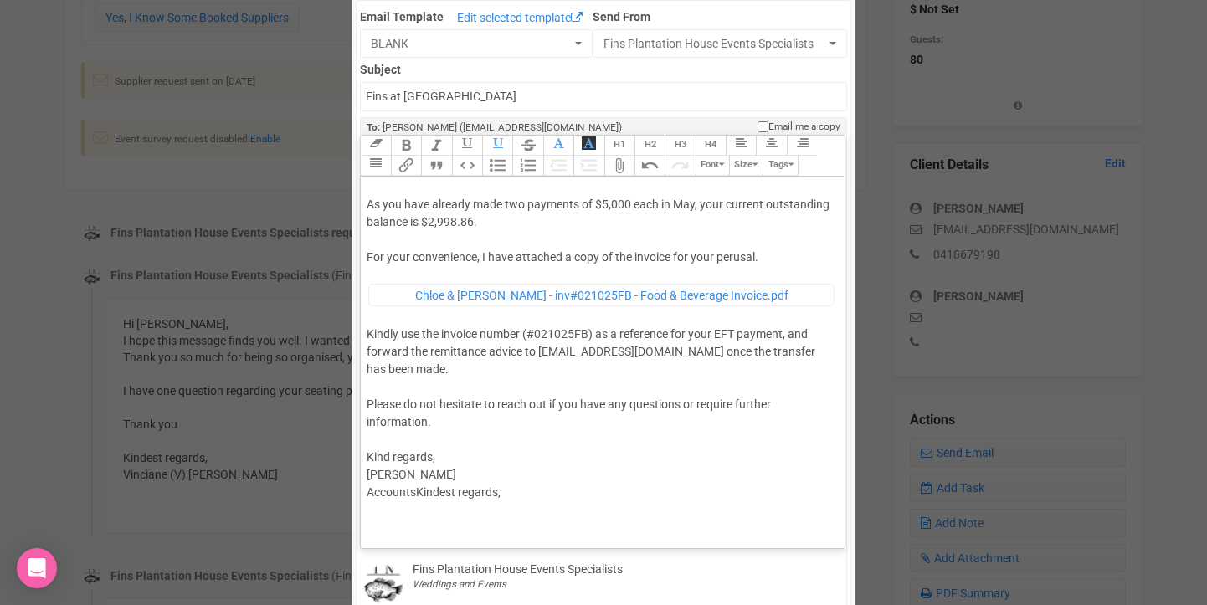
scroll to position [95, 0]
drag, startPoint x: 400, startPoint y: 350, endPoint x: 368, endPoint y: 350, distance: 31.8
click at [367, 350] on div "Hi Chloe & Vimal, I hope this message finds you both well. This is a friendly r…" at bounding box center [599, 311] width 465 height 446
click at [792, 347] on div "Hi Chloe & Vimal, I hope this message finds you both well. This is a friendly r…" at bounding box center [599, 311] width 465 height 446
drag, startPoint x: 417, startPoint y: 491, endPoint x: 654, endPoint y: 491, distance: 236.9
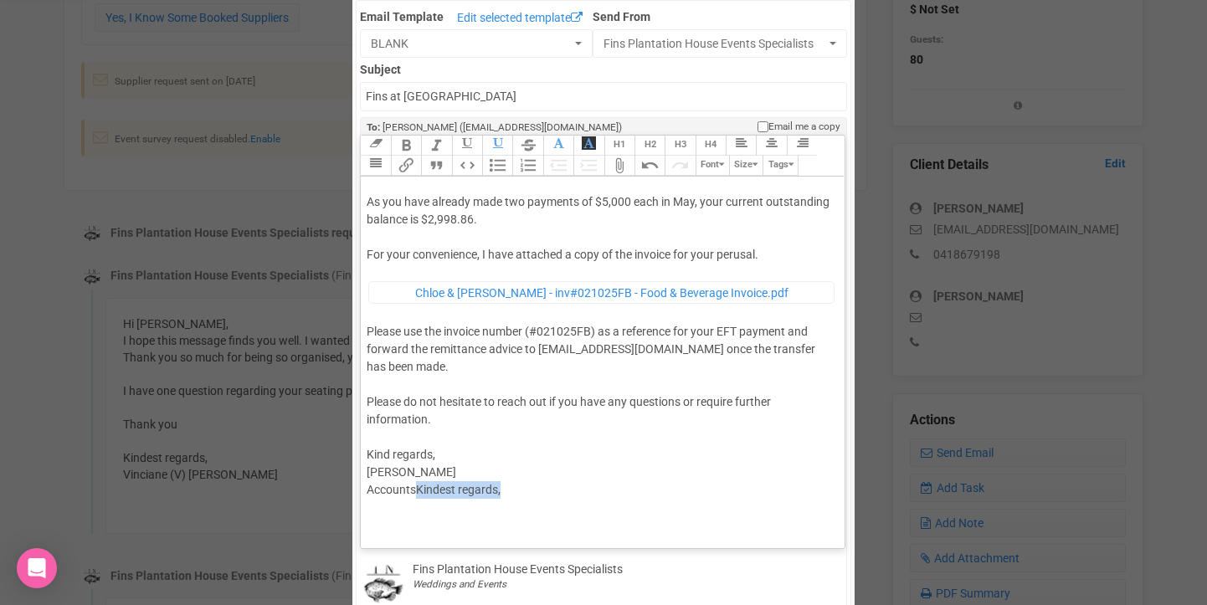
click at [654, 491] on div "Hi Chloe & Vimal, I hope this message finds you both well. This is a friendly r…" at bounding box center [599, 311] width 465 height 446
type trix-editor "<div>Hi Chloe &amp; Vimal,<br><br>I hope this message finds you both well.<br><…"
click at [367, 94] on input "Fins at [GEOGRAPHIC_DATA]" at bounding box center [603, 96] width 486 height 29
click at [552, 100] on input "Accounts - Fins at [GEOGRAPHIC_DATA]" at bounding box center [603, 96] width 486 height 29
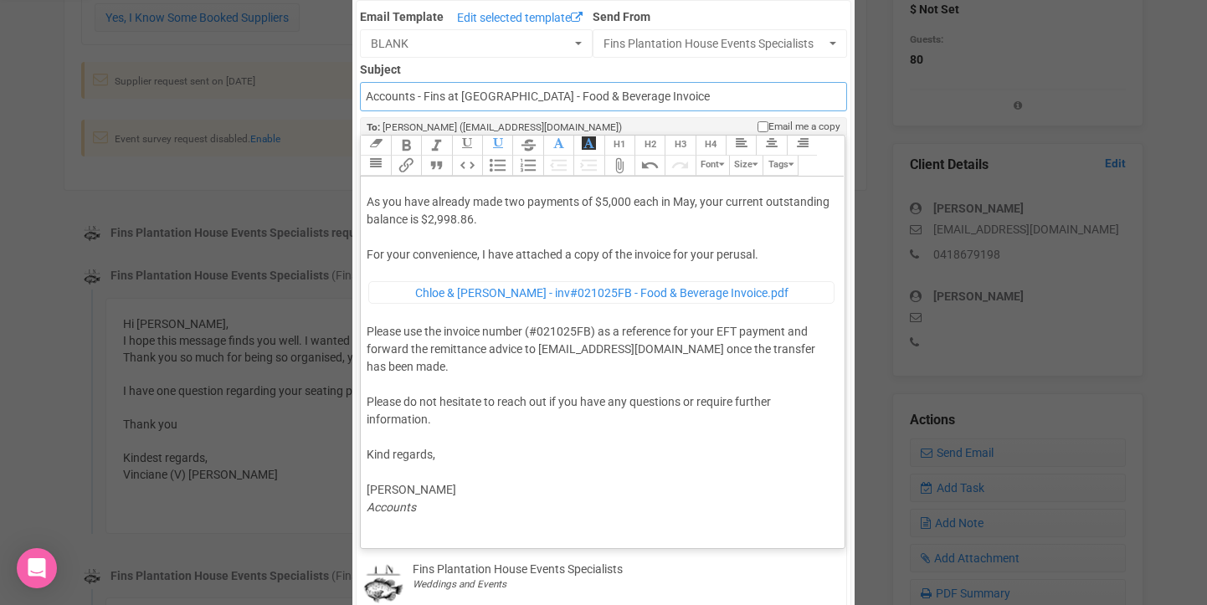
click at [562, 98] on input "Accounts - Fins at Plantation House - Food & Beverage Invoice" at bounding box center [603, 96] width 486 height 29
drag, startPoint x: 562, startPoint y: 97, endPoint x: 614, endPoint y: 95, distance: 52.0
click at [614, 95] on input "Accounts - Fins at Plantation House - Reminder Food & Beverage Invoice" at bounding box center [603, 96] width 486 height 29
click at [418, 98] on input "Accounts - Fins at Plantation House - Food & Beverage Invoice" at bounding box center [603, 96] width 486 height 29
paste input "Reminder"
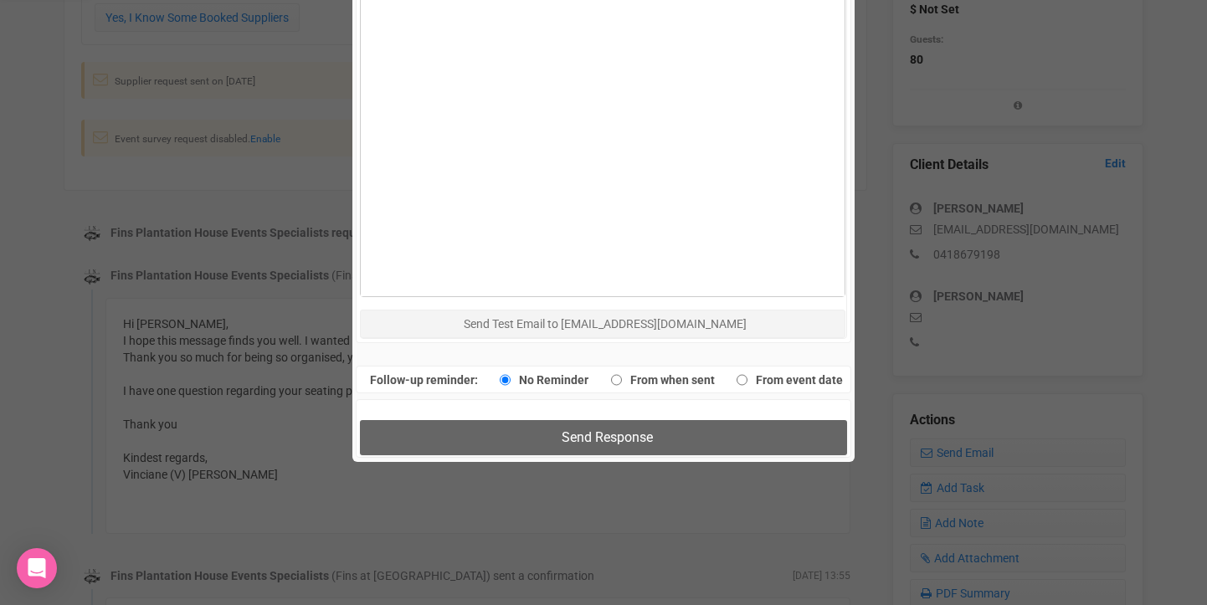
scroll to position [928, 0]
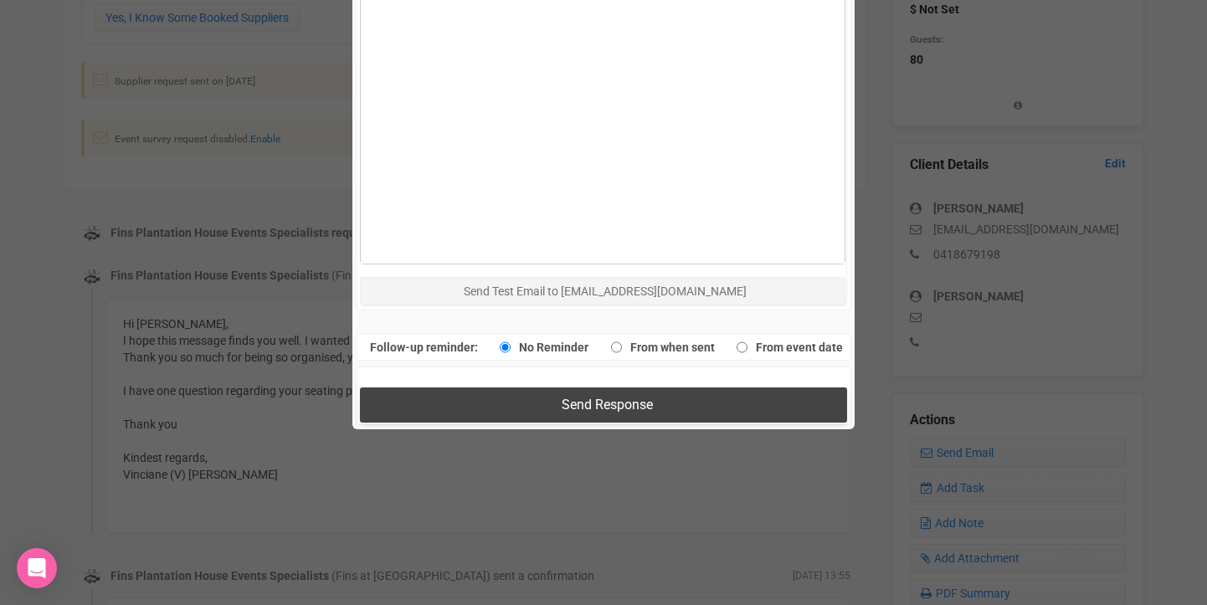
type input "Accounts Reminder - Fins at Plantation House - Food & Beverage Invoice"
click at [608, 403] on span "Send Response" at bounding box center [607, 405] width 91 height 16
